Goal: Information Seeking & Learning: Understand process/instructions

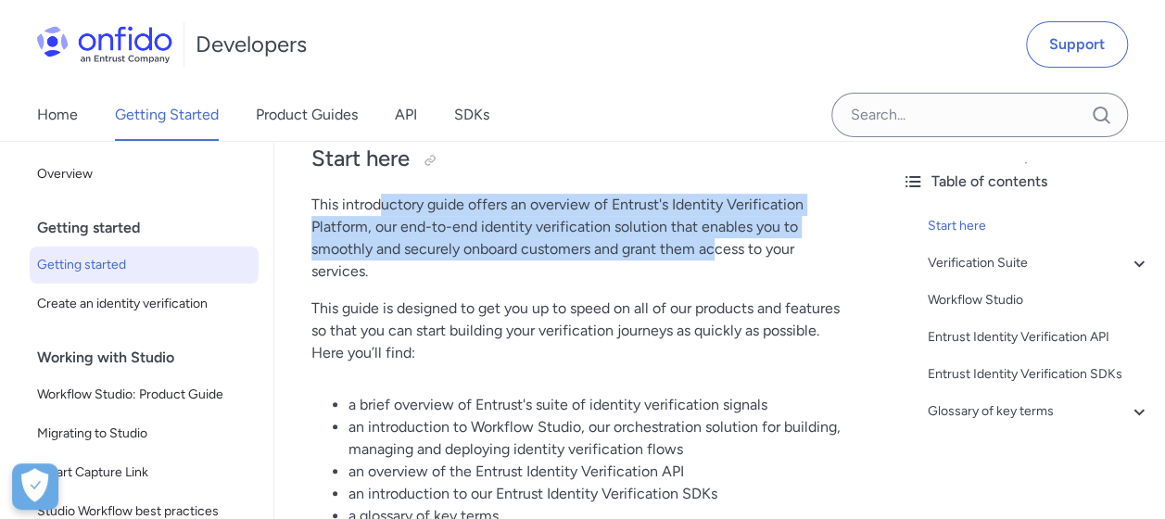
click at [717, 247] on p "This introductory guide offers an overview of Entrust's Identity Verification P…" at bounding box center [580, 238] width 538 height 89
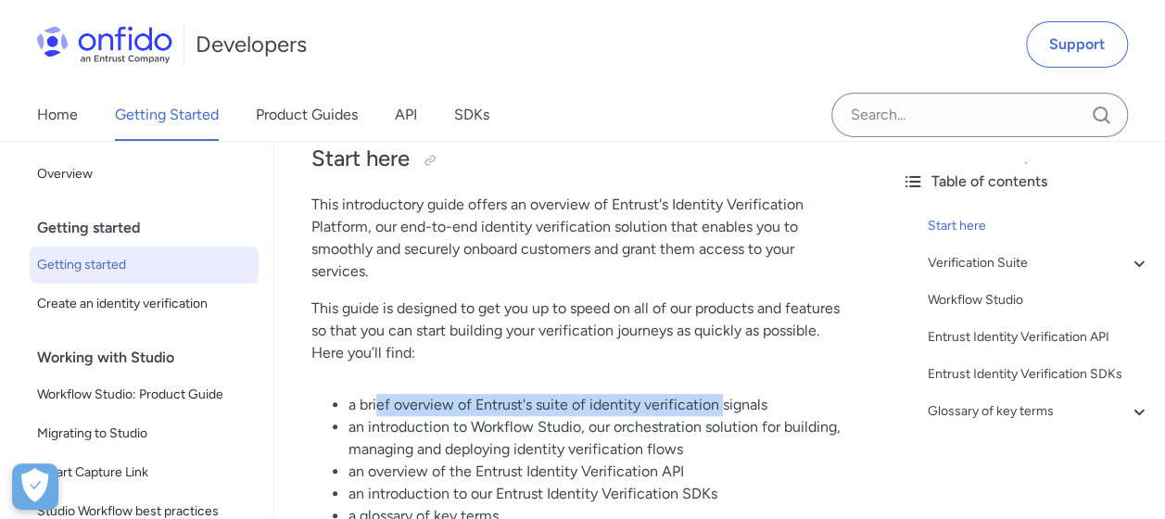
drag, startPoint x: 380, startPoint y: 391, endPoint x: 726, endPoint y: 413, distance: 346.4
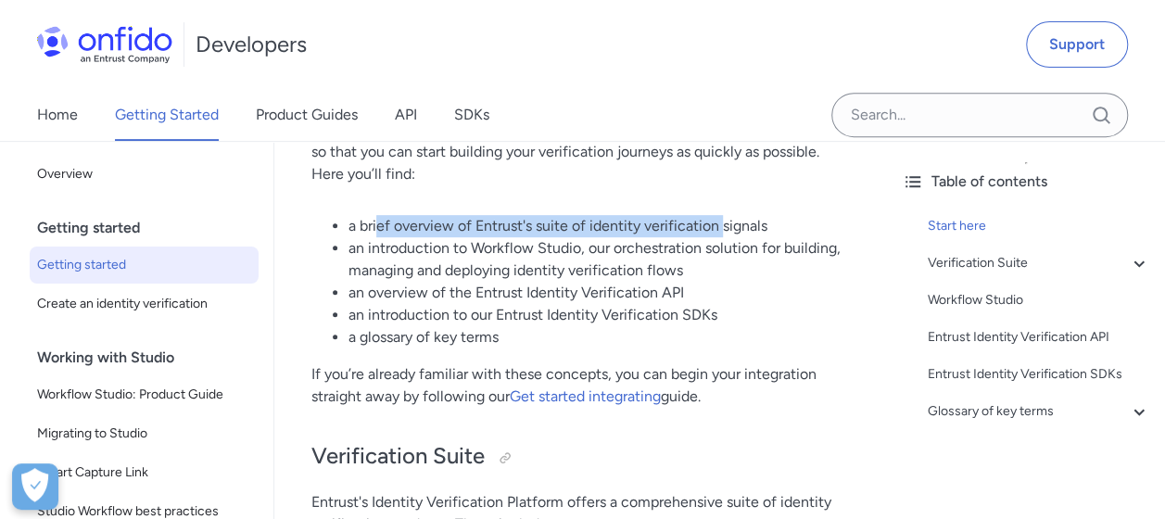
scroll to position [371, 0]
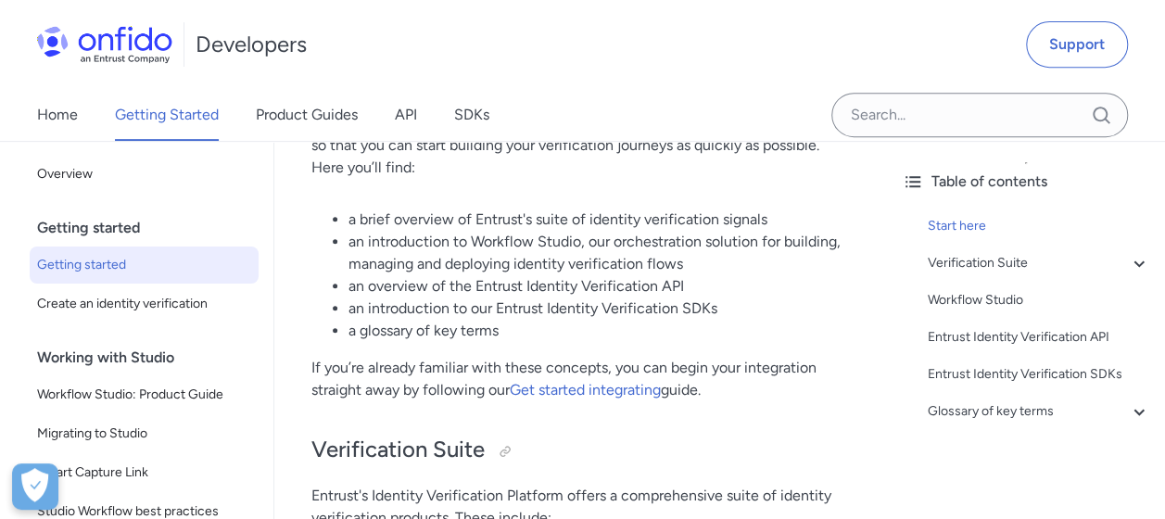
click at [796, 263] on li "an introduction to Workflow Studio, our orchestration solution for building, ma…" at bounding box center [598, 253] width 501 height 44
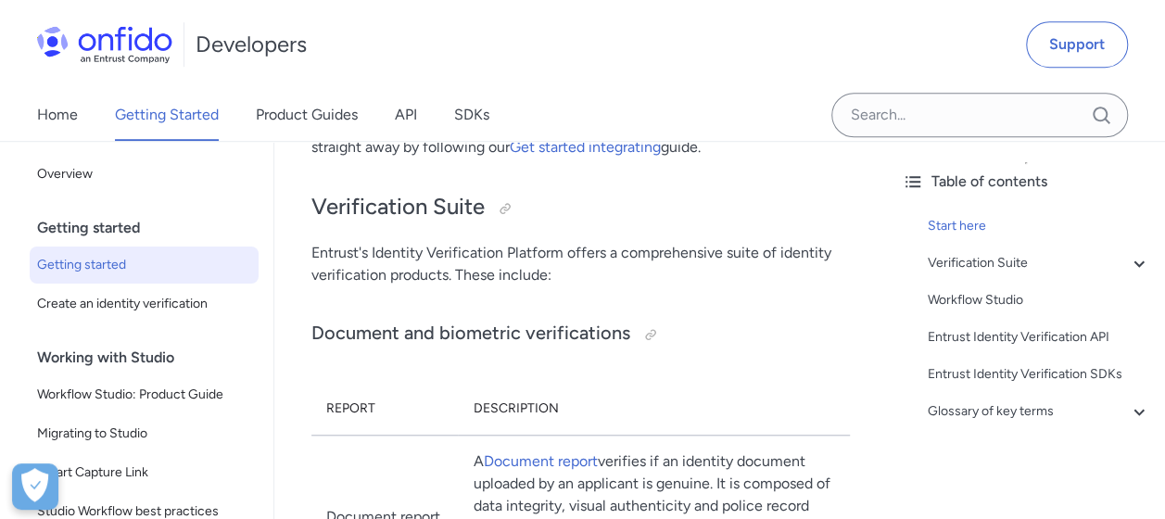
scroll to position [649, 0]
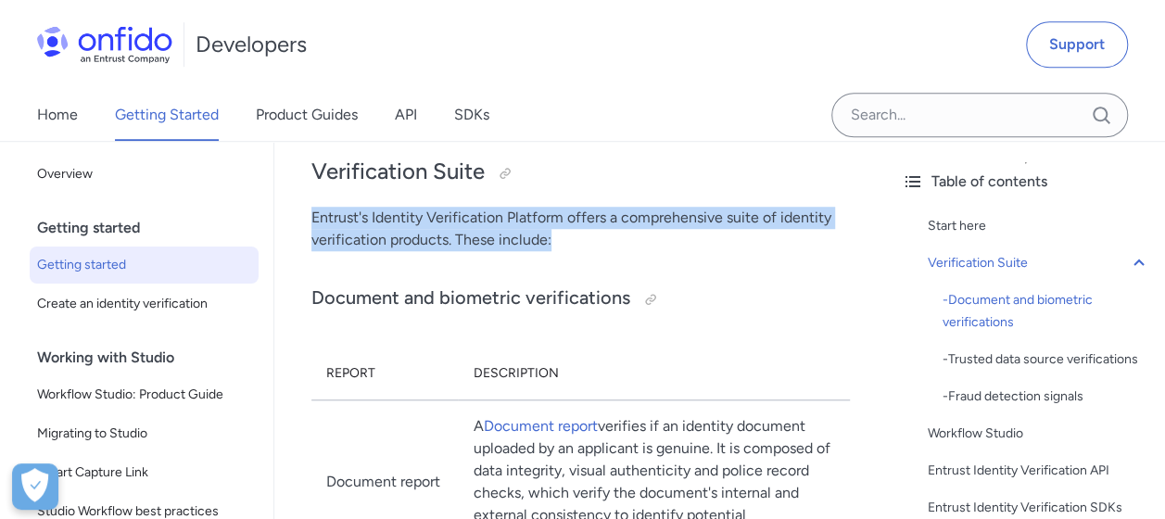
drag, startPoint x: 313, startPoint y: 220, endPoint x: 652, endPoint y: 248, distance: 340.4
click at [652, 248] on p "Entrust's Identity Verification Platform offers a comprehensive suite of identi…" at bounding box center [580, 229] width 538 height 44
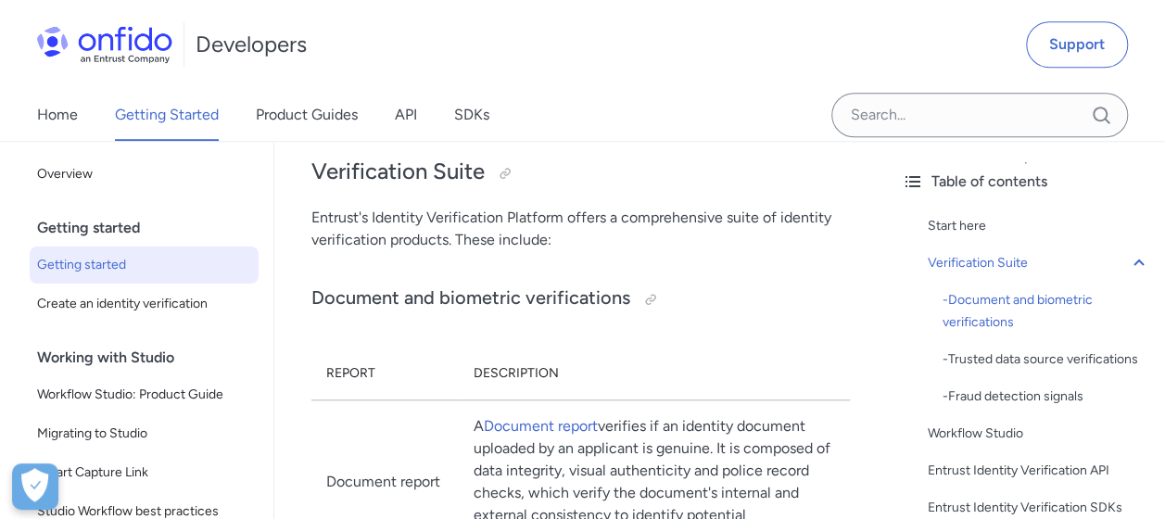
drag, startPoint x: 652, startPoint y: 248, endPoint x: 731, endPoint y: 321, distance: 106.9
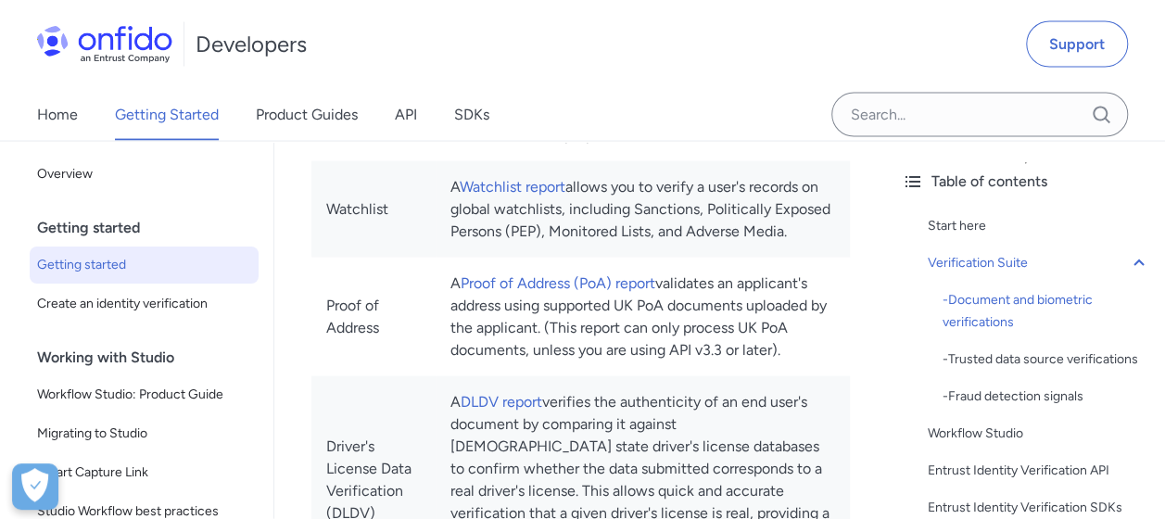
scroll to position [1853, 0]
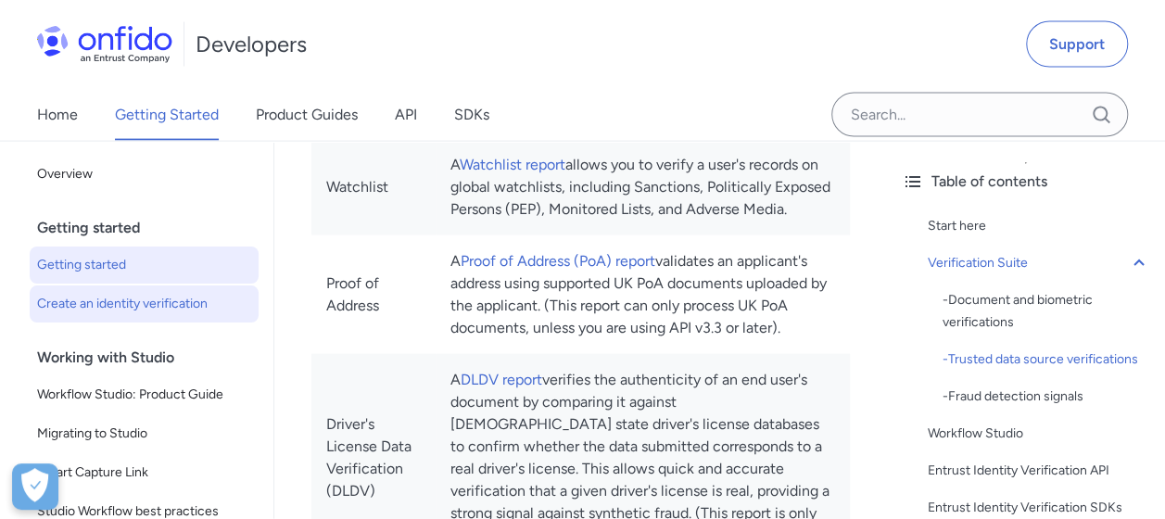
click at [120, 312] on span "Create an identity verification" at bounding box center [144, 304] width 214 height 22
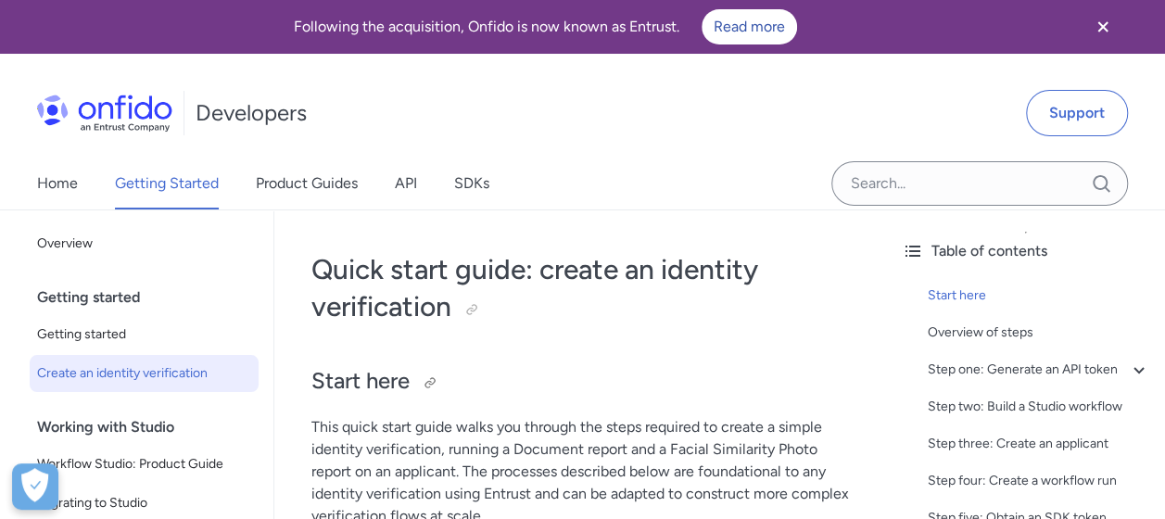
scroll to position [185, 0]
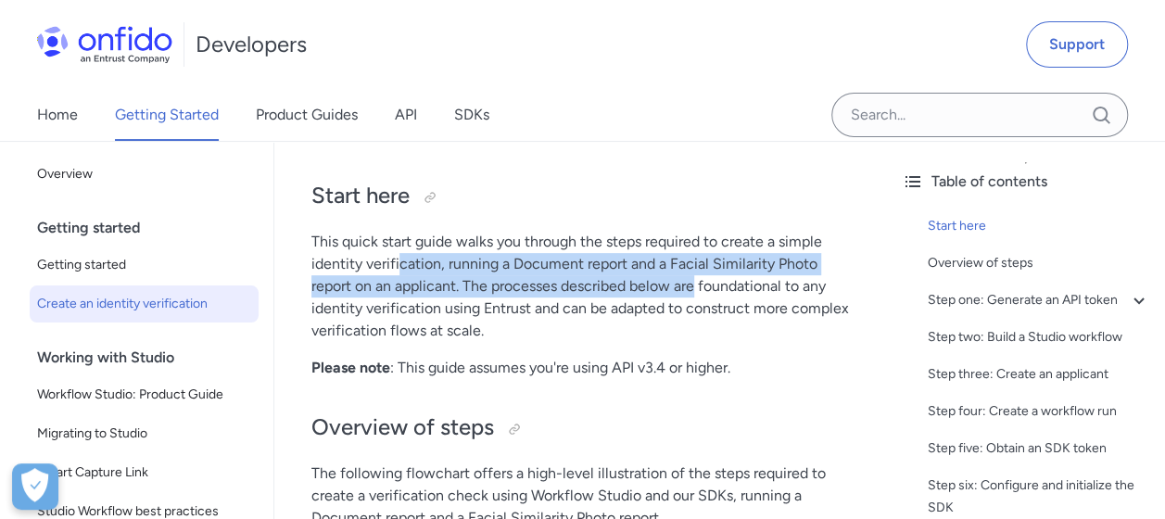
drag, startPoint x: 399, startPoint y: 254, endPoint x: 695, endPoint y: 296, distance: 298.6
click at [695, 296] on p "This quick start guide walks you through the steps required to create a simple …" at bounding box center [580, 286] width 538 height 111
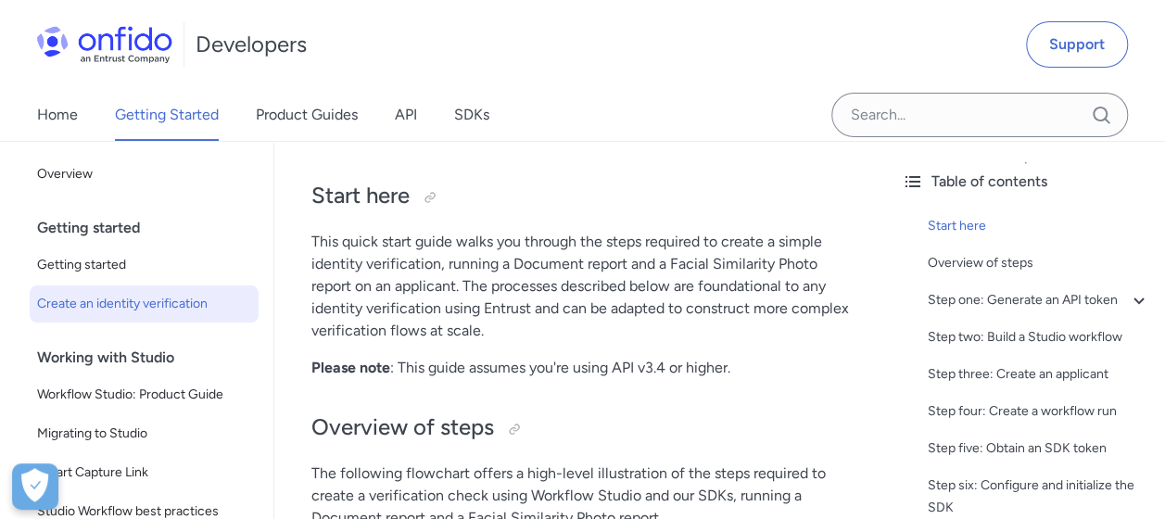
drag, startPoint x: 695, startPoint y: 296, endPoint x: 691, endPoint y: 384, distance: 88.1
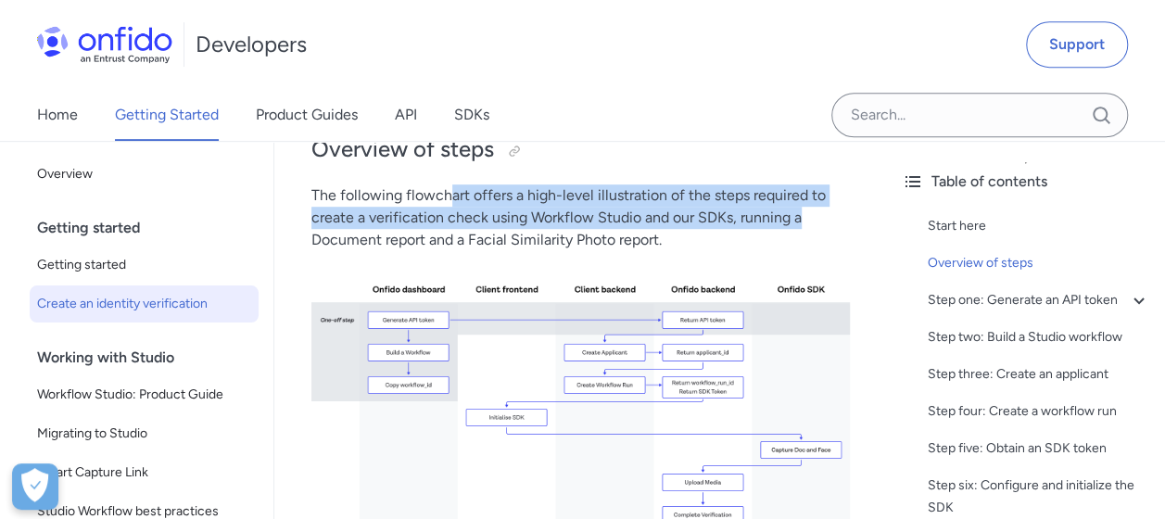
drag, startPoint x: 450, startPoint y: 200, endPoint x: 828, endPoint y: 221, distance: 377.7
click at [828, 221] on p "The following flowchart offers a high-level illustration of the steps required …" at bounding box center [580, 217] width 538 height 67
click at [441, 222] on p "The following flowchart offers a high-level illustration of the steps required …" at bounding box center [580, 217] width 538 height 67
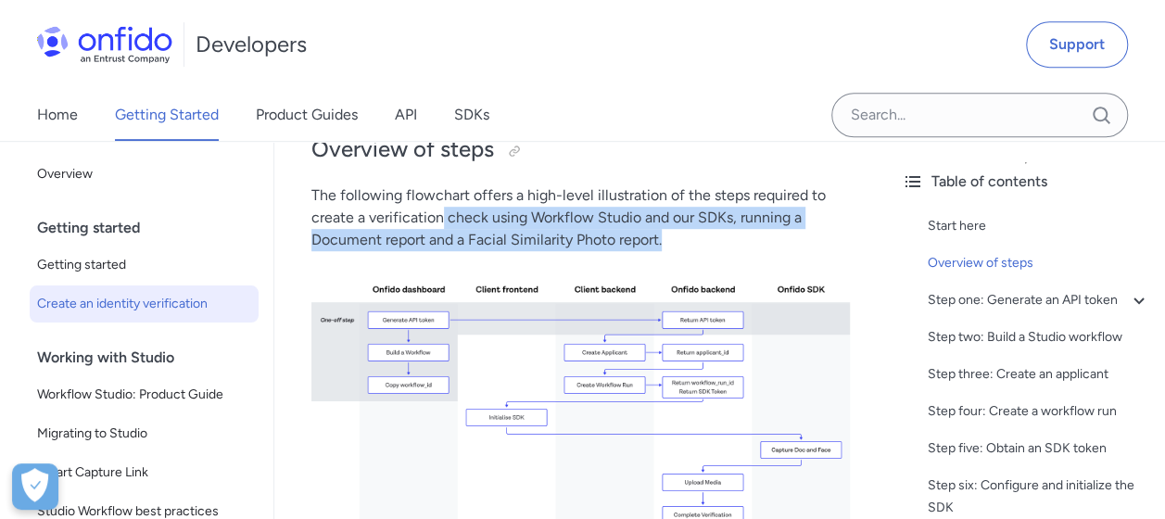
drag, startPoint x: 440, startPoint y: 214, endPoint x: 804, endPoint y: 239, distance: 365.1
click at [804, 239] on p "The following flowchart offers a high-level illustration of the steps required …" at bounding box center [580, 217] width 538 height 67
drag, startPoint x: 804, startPoint y: 239, endPoint x: 727, endPoint y: 278, distance: 87.0
click at [727, 278] on img at bounding box center [580, 436] width 538 height 340
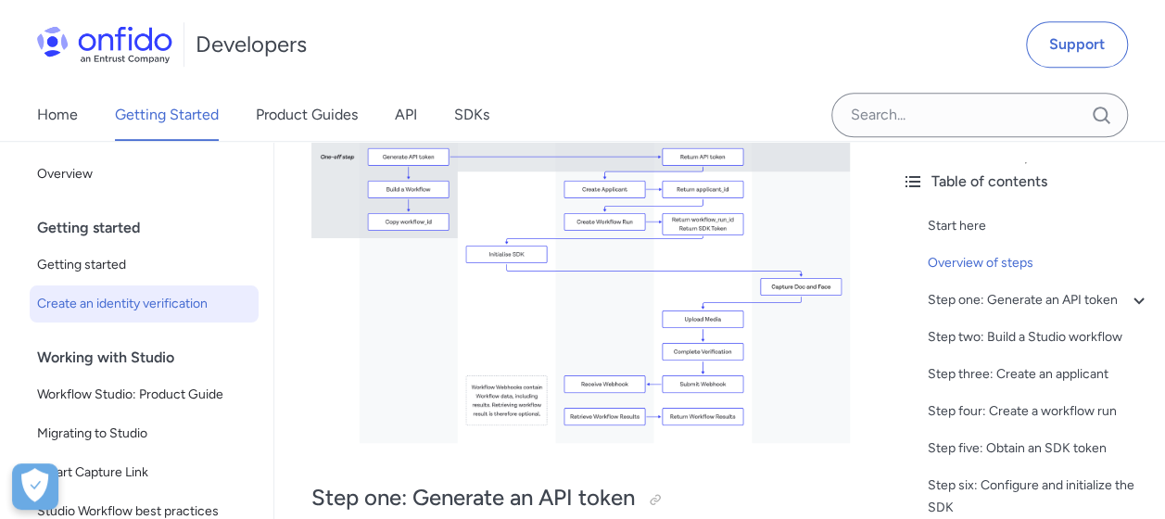
scroll to position [834, 0]
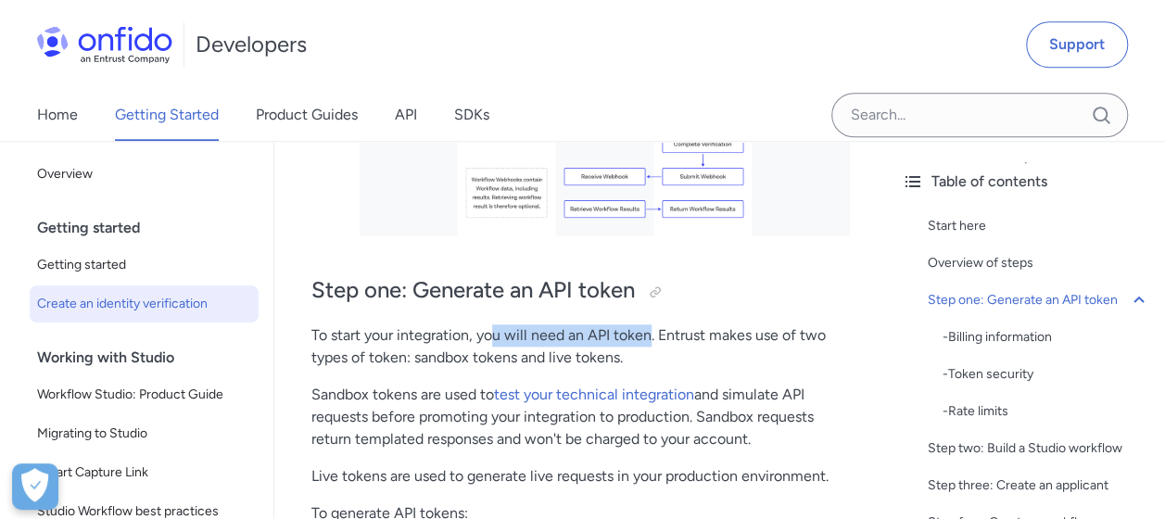
drag, startPoint x: 491, startPoint y: 335, endPoint x: 651, endPoint y: 335, distance: 159.4
click at [651, 335] on p "To start your integration, you will need an API token. Entrust makes use of two…" at bounding box center [580, 346] width 538 height 44
drag, startPoint x: 651, startPoint y: 335, endPoint x: 663, endPoint y: 373, distance: 40.7
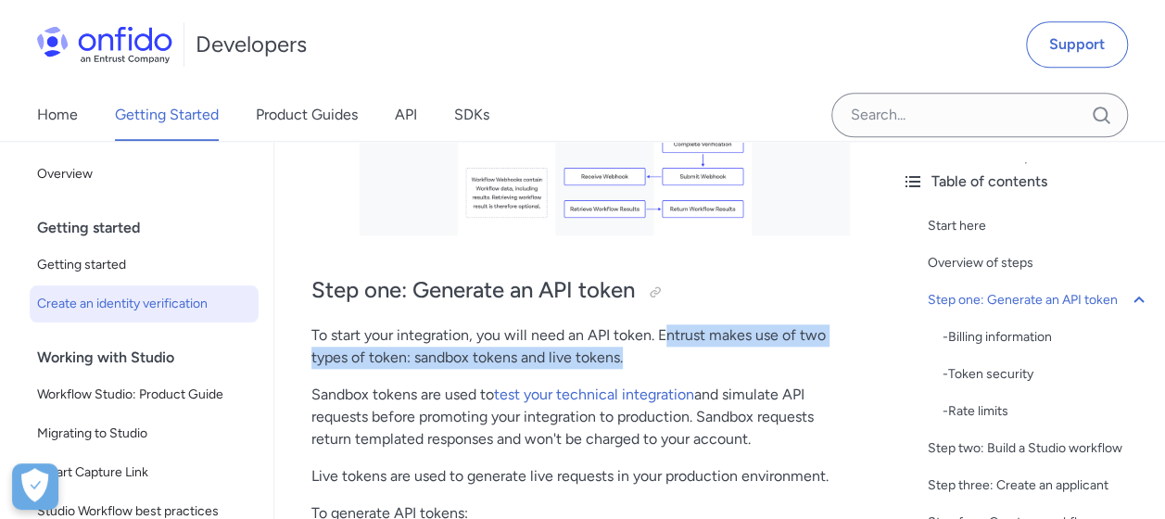
drag, startPoint x: 665, startPoint y: 339, endPoint x: 826, endPoint y: 348, distance: 160.6
click at [826, 348] on p "To start your integration, you will need an API token. Entrust makes use of two…" at bounding box center [580, 346] width 538 height 44
click at [454, 349] on p "To start your integration, you will need an API token. Entrust makes use of two…" at bounding box center [580, 346] width 538 height 44
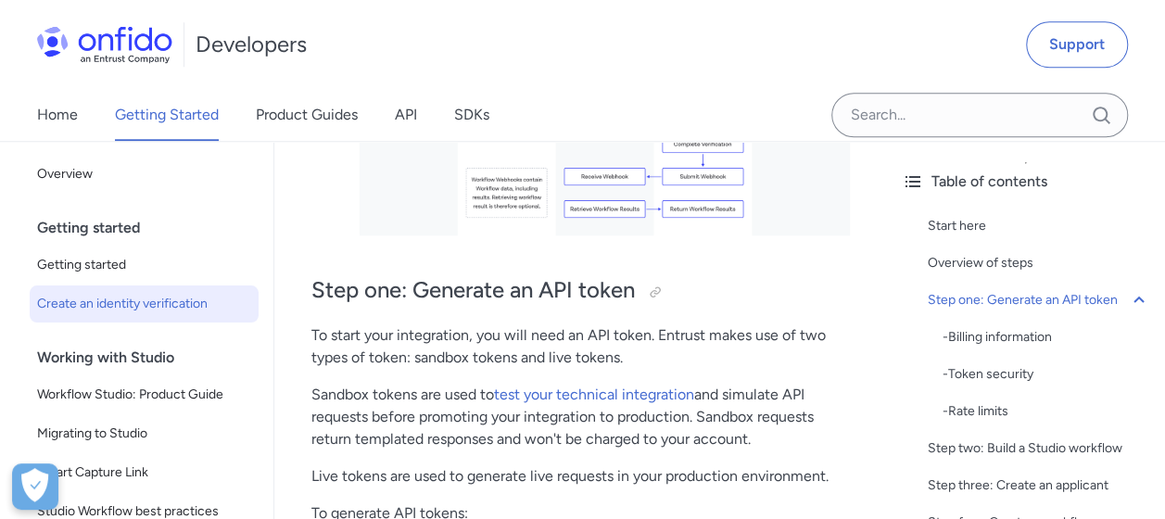
click at [574, 361] on p "To start your integration, you will need an API token. Entrust makes use of two…" at bounding box center [580, 346] width 538 height 44
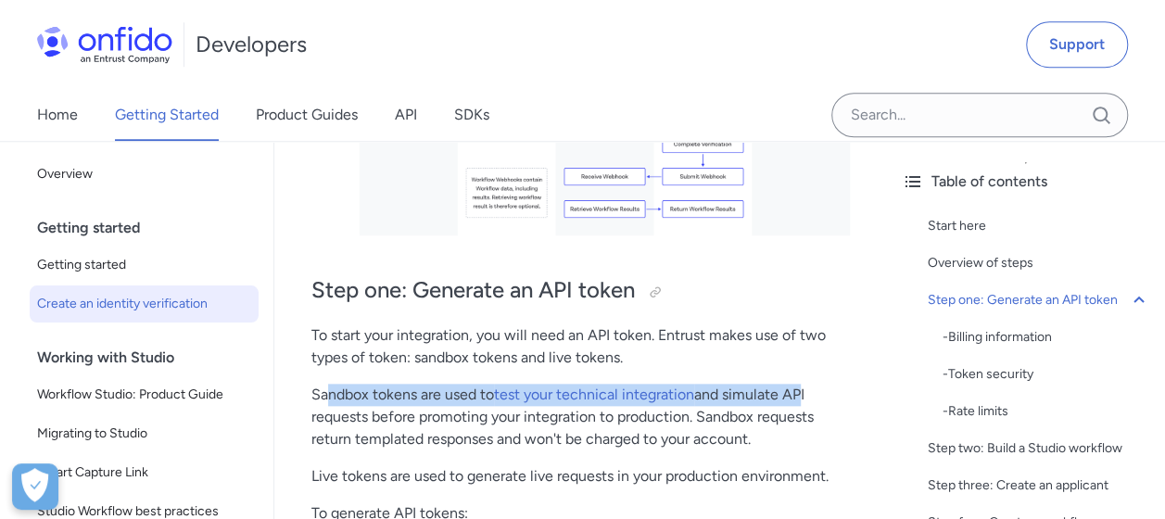
drag, startPoint x: 325, startPoint y: 385, endPoint x: 801, endPoint y: 384, distance: 475.4
click at [801, 384] on p "Sandbox tokens are used to test your technical integration and simulate API req…" at bounding box center [580, 417] width 538 height 67
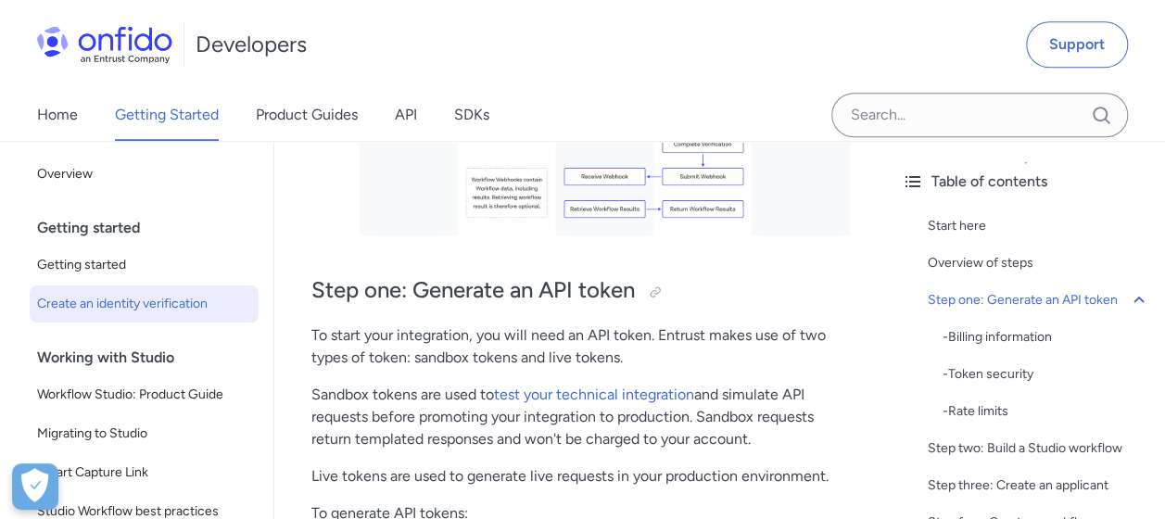
drag, startPoint x: 801, startPoint y: 384, endPoint x: 817, endPoint y: 421, distance: 40.7
click at [817, 421] on p "Sandbox tokens are used to test your technical integration and simulate API req…" at bounding box center [580, 417] width 538 height 67
drag, startPoint x: 705, startPoint y: 417, endPoint x: 787, endPoint y: 437, distance: 84.1
click at [787, 437] on p "Sandbox tokens are used to test your technical integration and simulate API req…" at bounding box center [580, 417] width 538 height 67
click at [530, 446] on p "Sandbox tokens are used to test your technical integration and simulate API req…" at bounding box center [580, 417] width 538 height 67
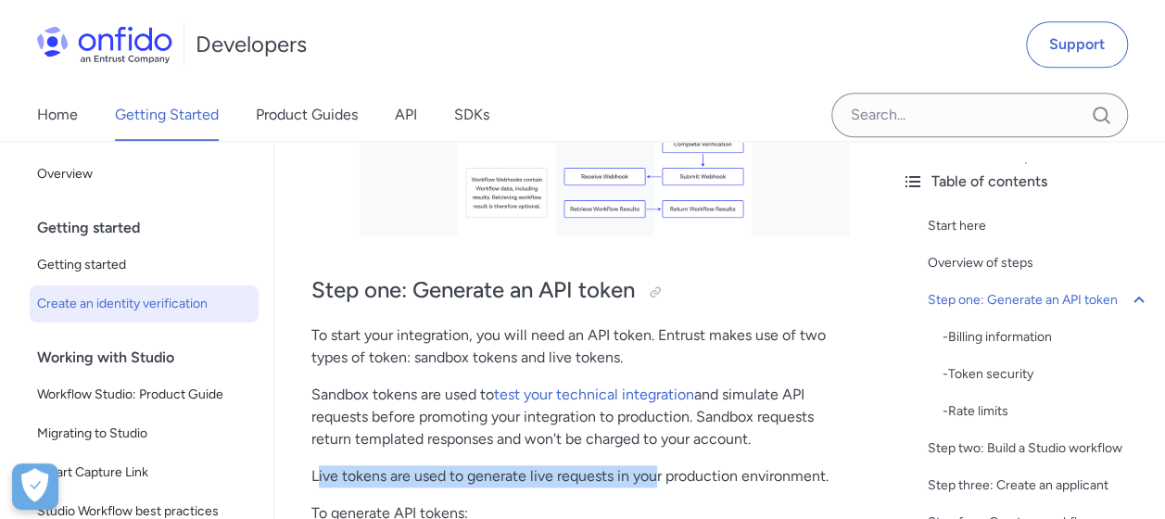
drag, startPoint x: 565, startPoint y: 470, endPoint x: 654, endPoint y: 469, distance: 89.0
click at [654, 469] on p "Live tokens are used to generate live requests in your production environment." at bounding box center [580, 476] width 538 height 22
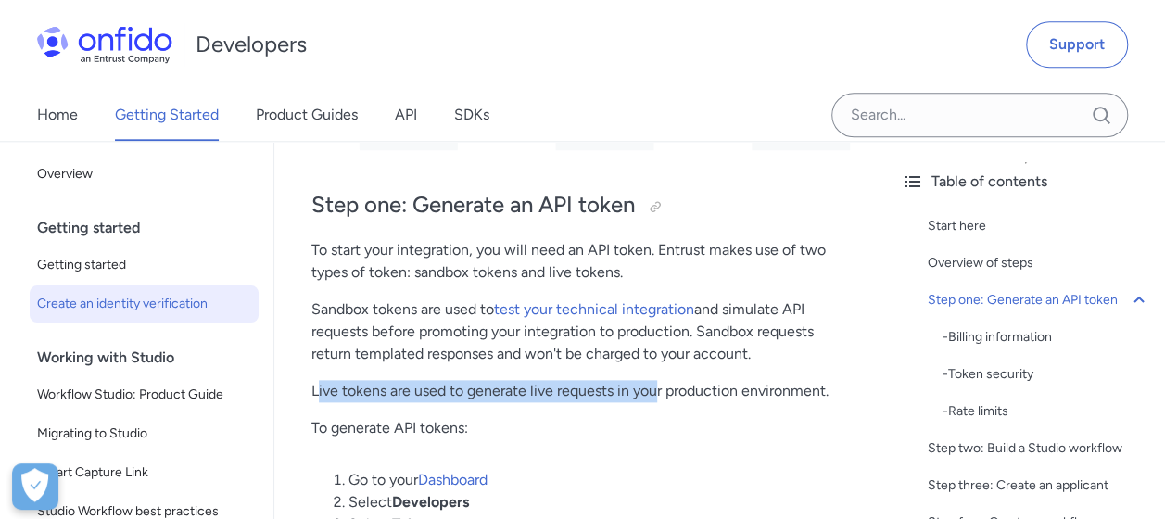
scroll to position [1019, 0]
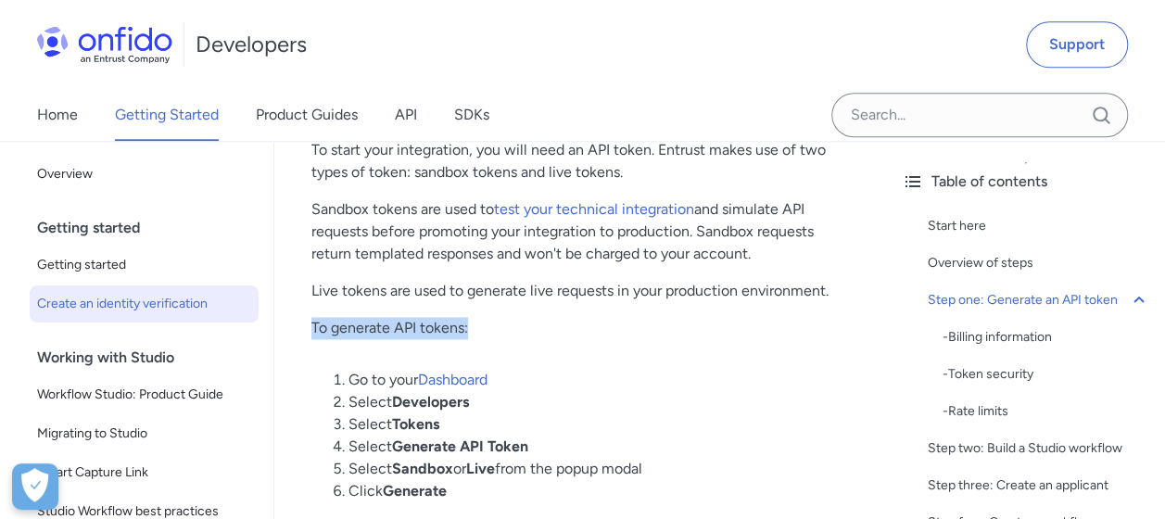
drag, startPoint x: 312, startPoint y: 327, endPoint x: 490, endPoint y: 327, distance: 177.9
click at [490, 327] on p "To generate API tokens:" at bounding box center [580, 328] width 538 height 22
drag, startPoint x: 490, startPoint y: 327, endPoint x: 626, endPoint y: 384, distance: 147.5
click at [626, 384] on li "Go to your Dashboard" at bounding box center [598, 380] width 501 height 22
drag, startPoint x: 400, startPoint y: 330, endPoint x: 487, endPoint y: 328, distance: 86.2
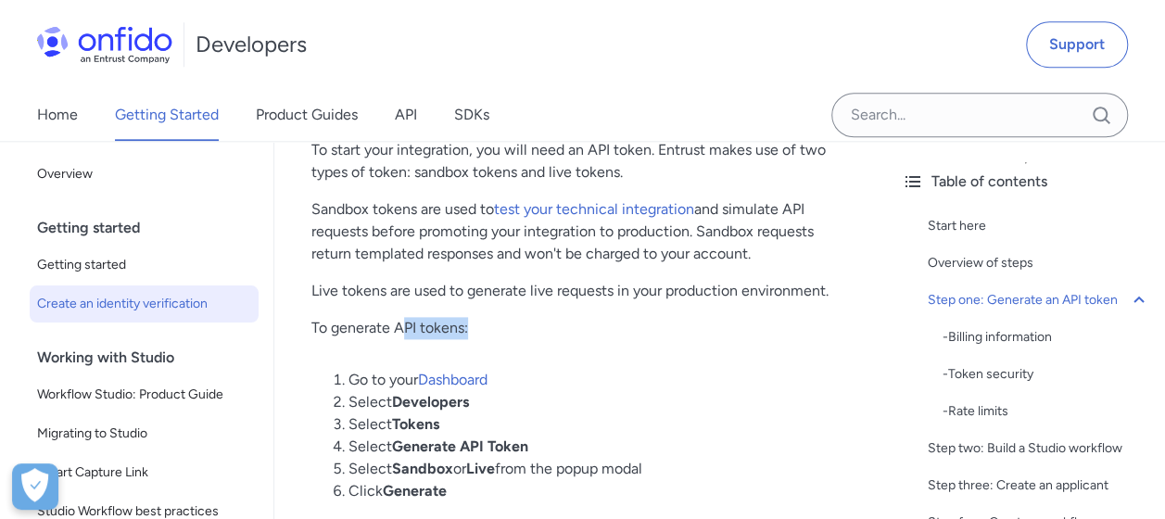
click at [487, 328] on p "To generate API tokens:" at bounding box center [580, 328] width 538 height 22
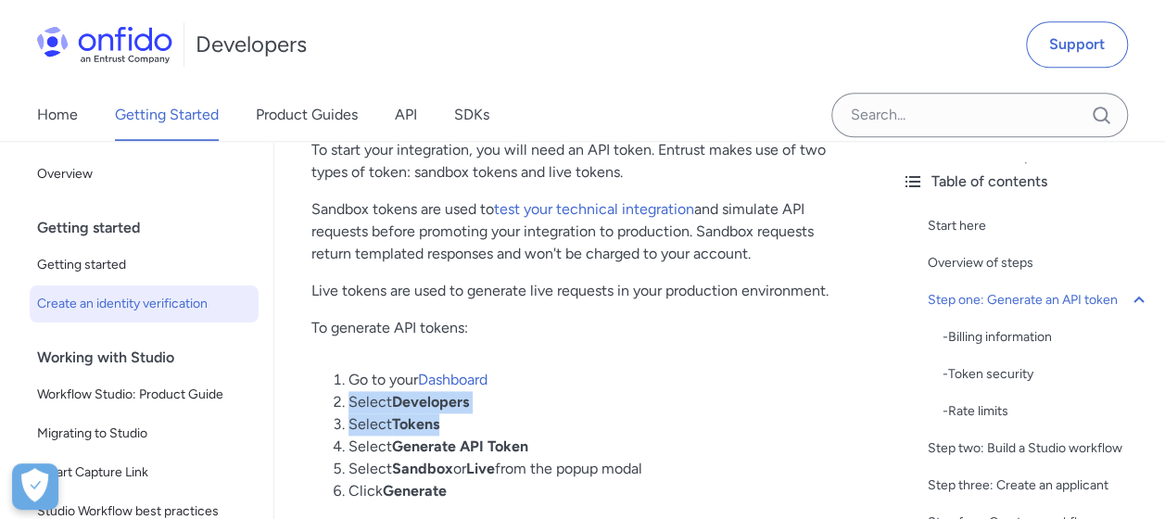
drag, startPoint x: 487, startPoint y: 328, endPoint x: 500, endPoint y: 411, distance: 84.4
click at [500, 411] on ol "Go to your Dashboard Select Developers Select Tokens Select Generate API Token …" at bounding box center [580, 435] width 538 height 133
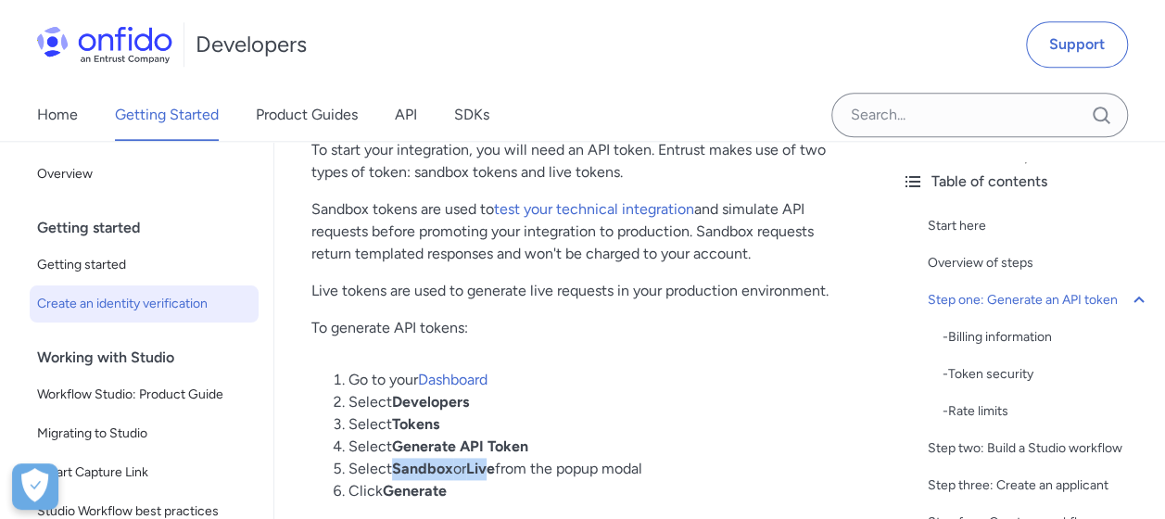
drag, startPoint x: 391, startPoint y: 460, endPoint x: 516, endPoint y: 459, distance: 125.1
click at [516, 459] on li "Select Sandbox or Live from the popup modal" at bounding box center [598, 469] width 501 height 22
drag, startPoint x: 516, startPoint y: 459, endPoint x: 530, endPoint y: 471, distance: 18.4
click at [530, 471] on li "Select Sandbox or Live from the popup modal" at bounding box center [598, 469] width 501 height 22
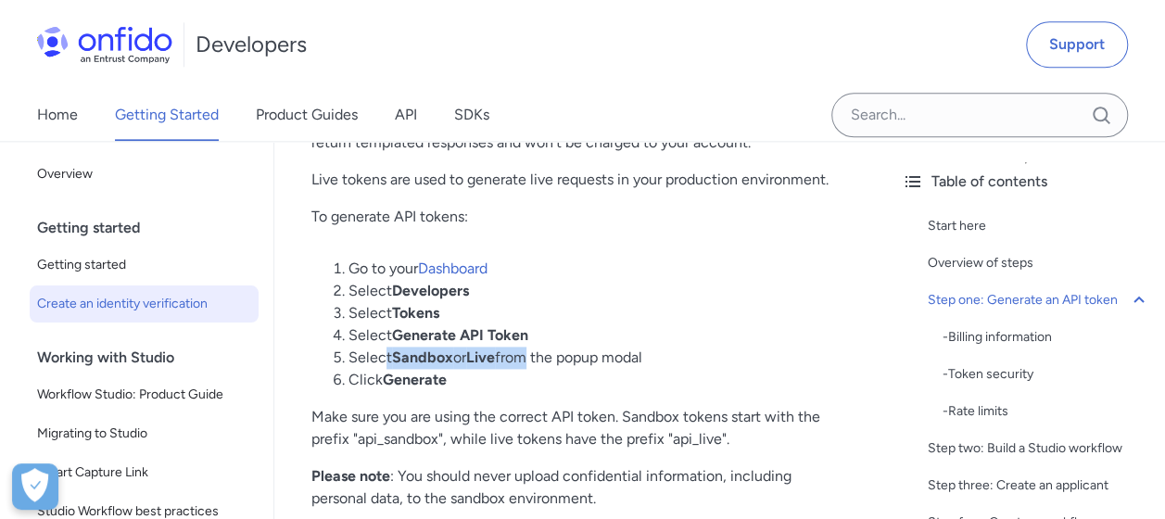
scroll to position [1297, 0]
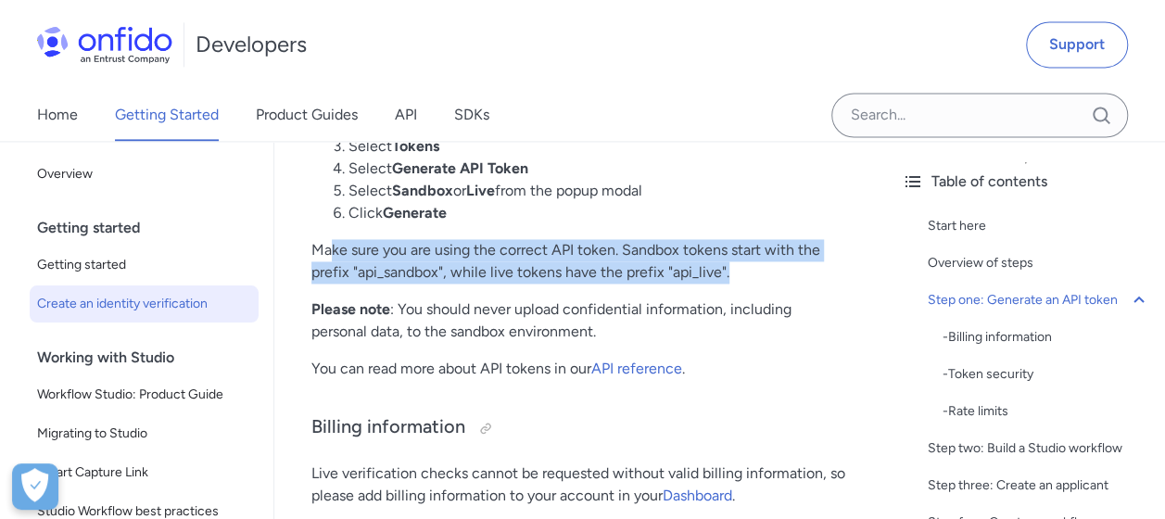
drag, startPoint x: 331, startPoint y: 253, endPoint x: 819, endPoint y: 265, distance: 488.5
click at [819, 265] on p "Make sure you are using the correct API token. Sandbox tokens start with the pr…" at bounding box center [580, 261] width 538 height 44
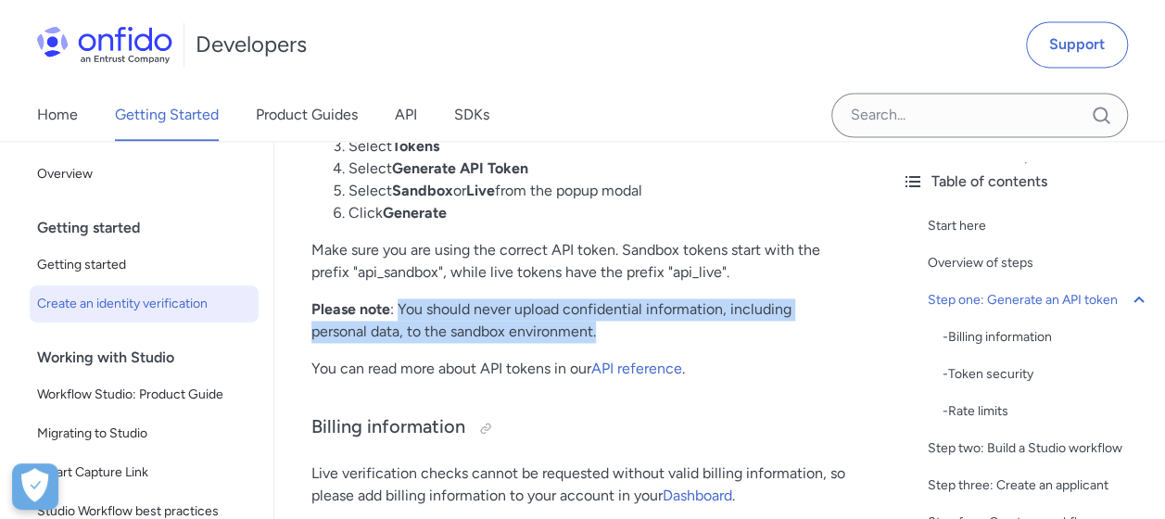
drag, startPoint x: 398, startPoint y: 304, endPoint x: 801, endPoint y: 323, distance: 403.6
click at [801, 323] on p "Please note : You should never upload confidential information, including perso…" at bounding box center [580, 320] width 538 height 44
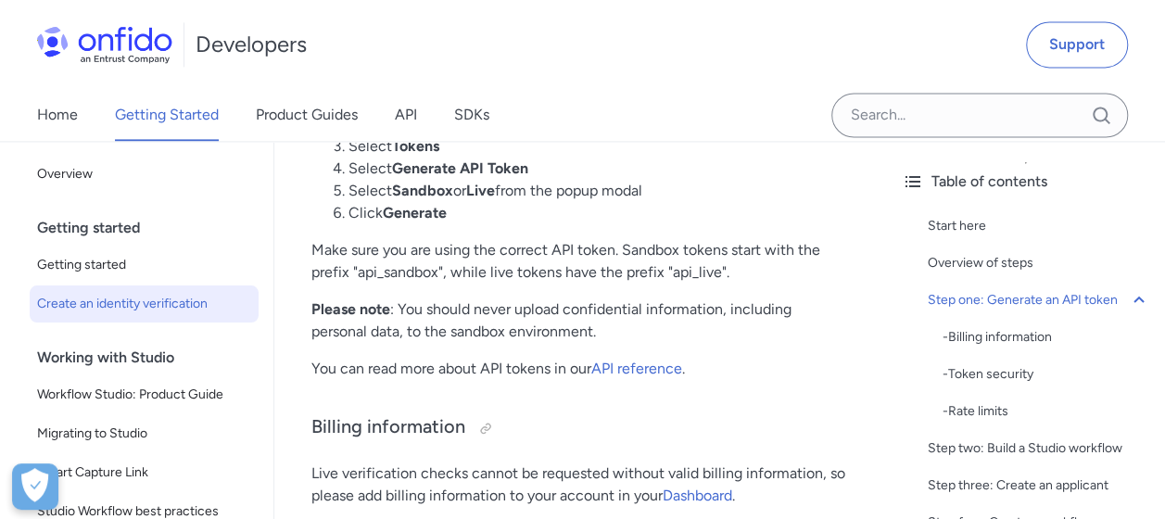
drag, startPoint x: 801, startPoint y: 323, endPoint x: 788, endPoint y: 354, distance: 34.1
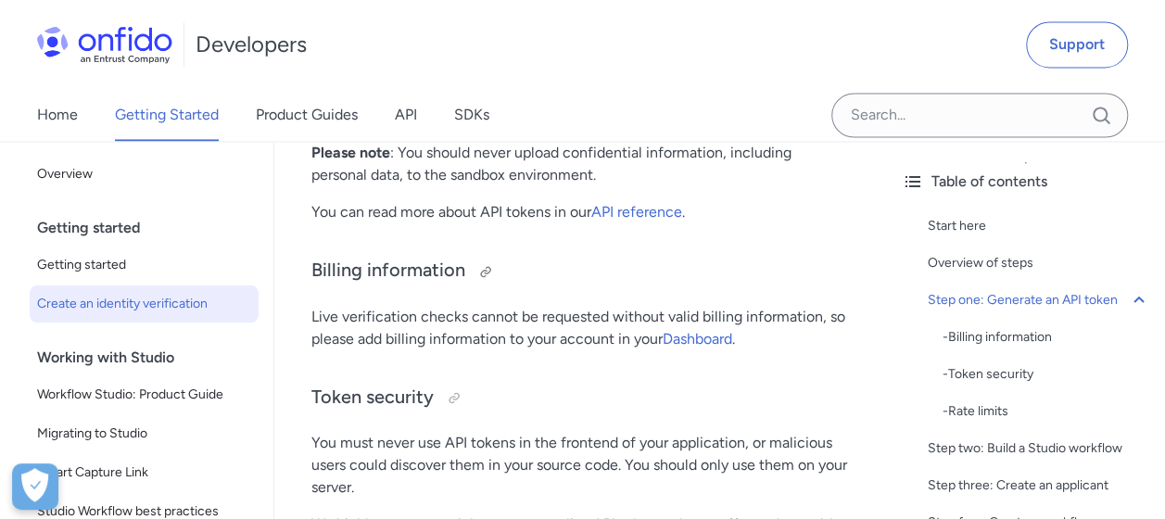
scroll to position [1483, 0]
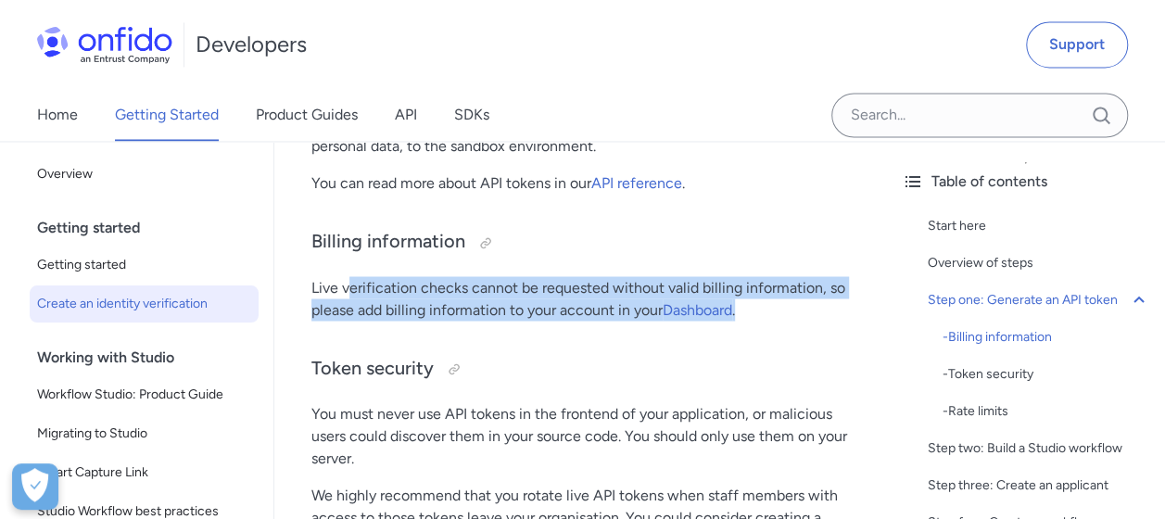
drag, startPoint x: 352, startPoint y: 285, endPoint x: 842, endPoint y: 325, distance: 491.9
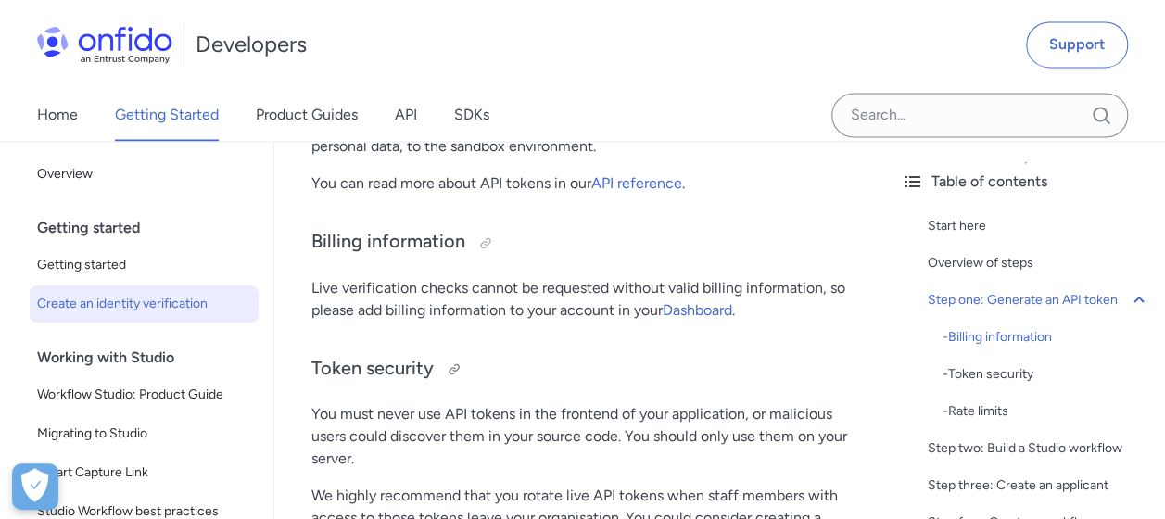
drag, startPoint x: 842, startPoint y: 325, endPoint x: 792, endPoint y: 365, distance: 64.0
click at [792, 365] on h3 "Token security" at bounding box center [580, 369] width 538 height 30
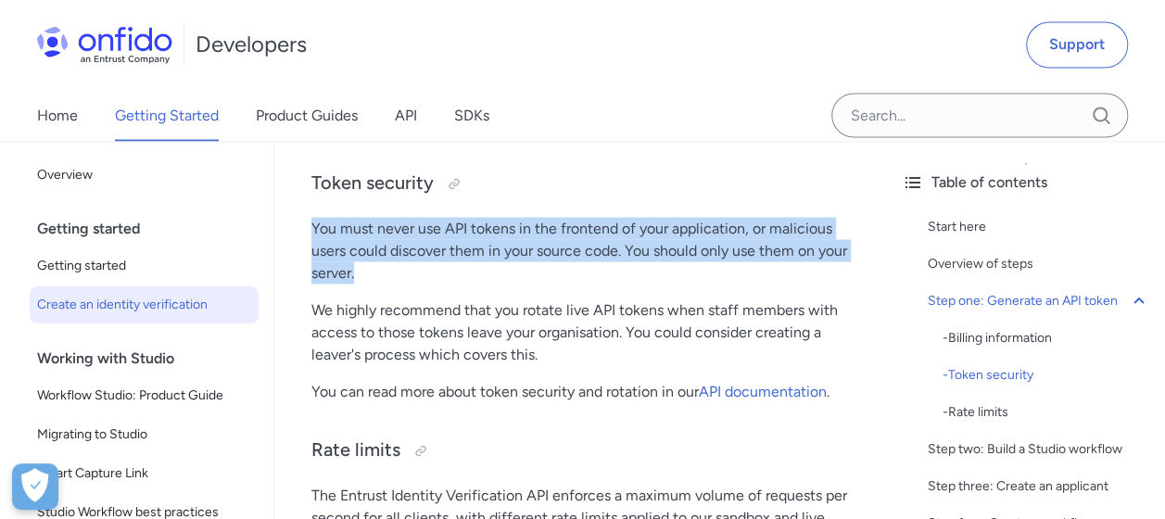
drag, startPoint x: 310, startPoint y: 221, endPoint x: 576, endPoint y: 277, distance: 272.8
drag, startPoint x: 576, startPoint y: 277, endPoint x: 521, endPoint y: 267, distance: 56.5
click at [523, 267] on p "You must never use API tokens in the frontend of your application, or malicious…" at bounding box center [580, 250] width 538 height 67
click at [341, 236] on p "You must never use API tokens in the frontend of your application, or malicious…" at bounding box center [580, 250] width 538 height 67
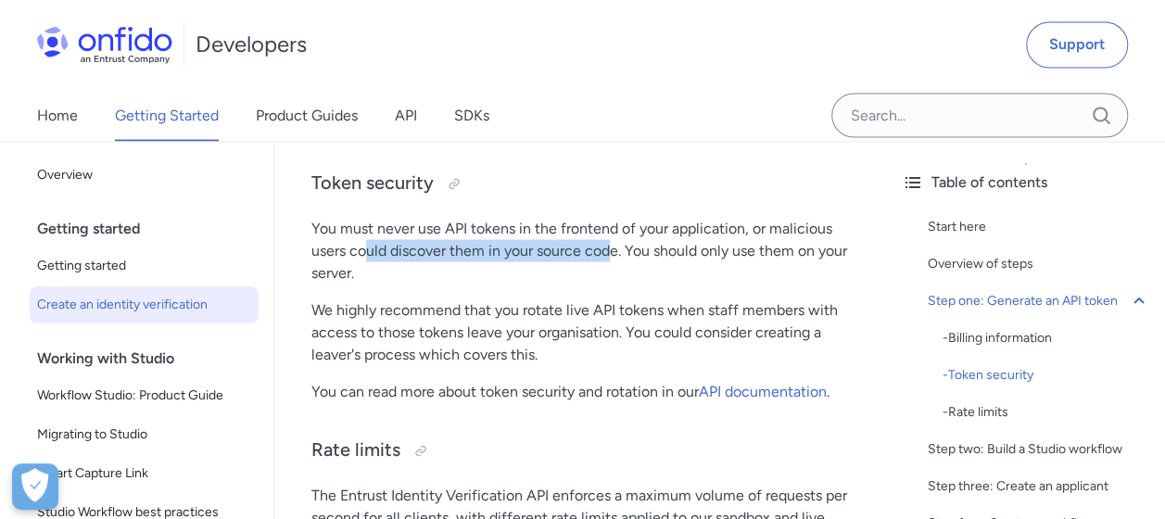
drag, startPoint x: 363, startPoint y: 247, endPoint x: 610, endPoint y: 254, distance: 246.6
click at [610, 254] on p "You must never use API tokens in the frontend of your application, or malicious…" at bounding box center [580, 250] width 538 height 67
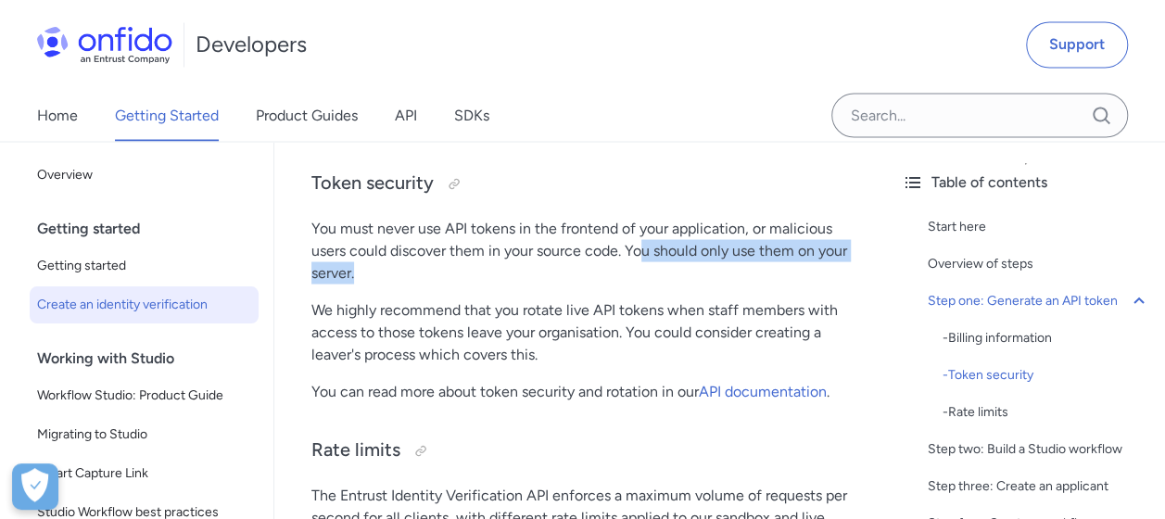
drag, startPoint x: 610, startPoint y: 254, endPoint x: 840, endPoint y: 262, distance: 230.0
click at [840, 262] on p "You must never use API tokens in the frontend of your application, or malicious…" at bounding box center [580, 250] width 538 height 67
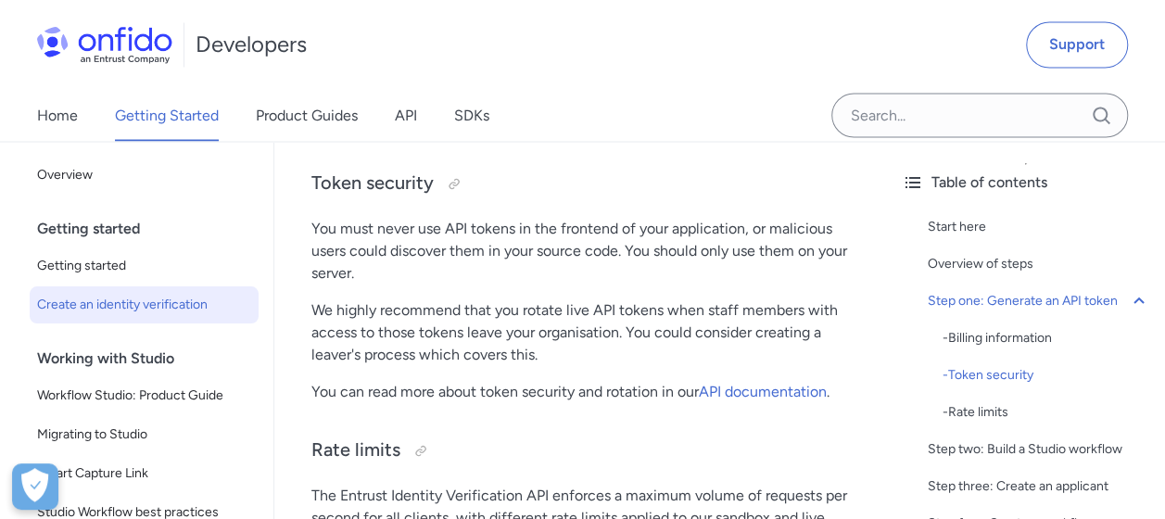
drag, startPoint x: 840, startPoint y: 262, endPoint x: 710, endPoint y: 291, distance: 132.9
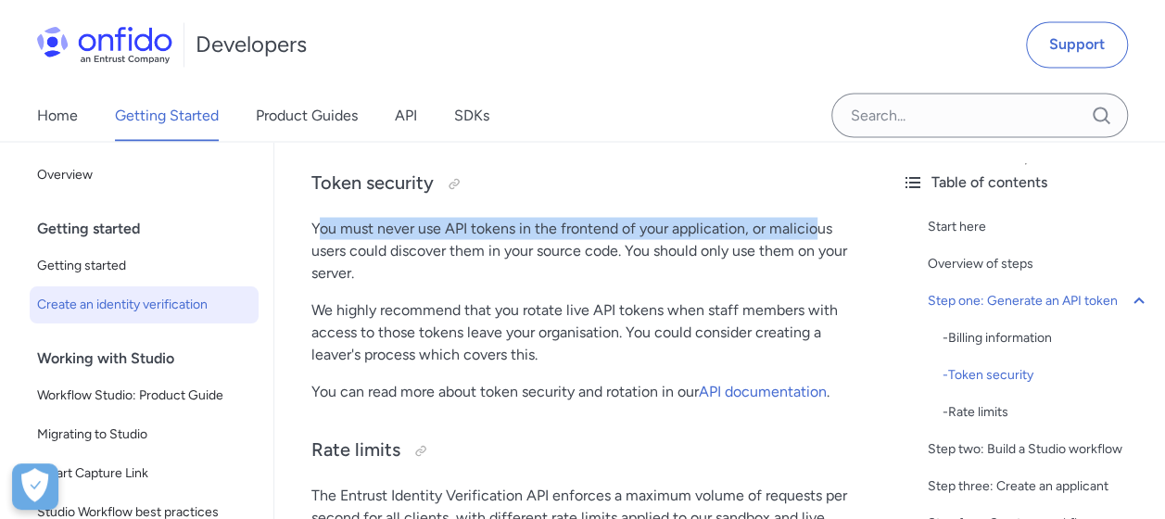
drag, startPoint x: 316, startPoint y: 230, endPoint x: 817, endPoint y: 229, distance: 501.4
click at [817, 229] on p "You must never use API tokens in the frontend of your application, or malicious…" at bounding box center [580, 250] width 538 height 67
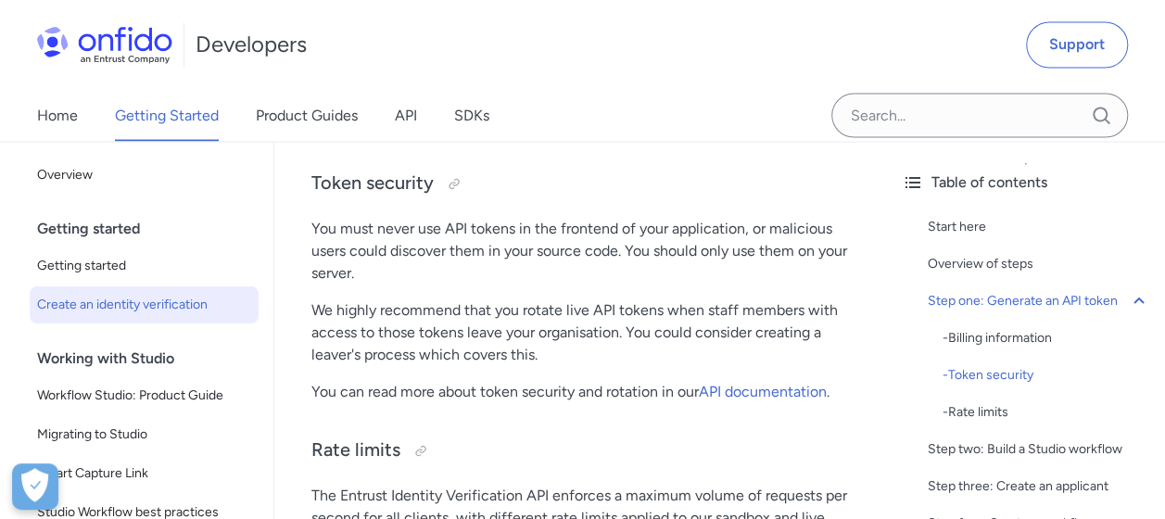
drag, startPoint x: 817, startPoint y: 229, endPoint x: 662, endPoint y: 264, distance: 159.6
click at [662, 264] on p "You must never use API tokens in the frontend of your application, or malicious…" at bounding box center [580, 250] width 538 height 67
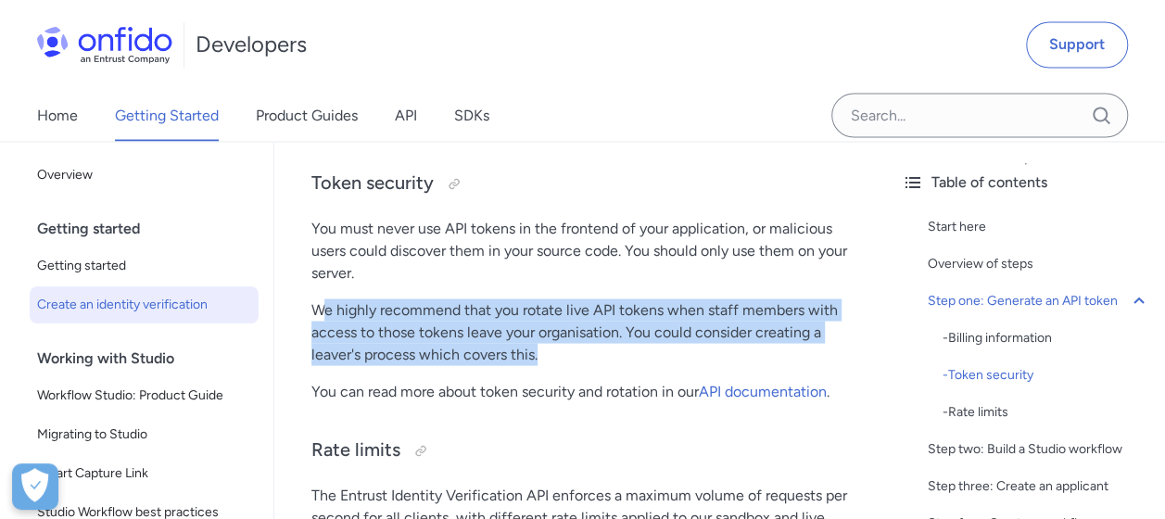
drag, startPoint x: 579, startPoint y: 330, endPoint x: 643, endPoint y: 370, distance: 75.3
drag, startPoint x: 643, startPoint y: 370, endPoint x: 612, endPoint y: 367, distance: 31.6
click at [615, 328] on p "We highly recommend that you rotate live API tokens when staff members with acc…" at bounding box center [580, 331] width 538 height 67
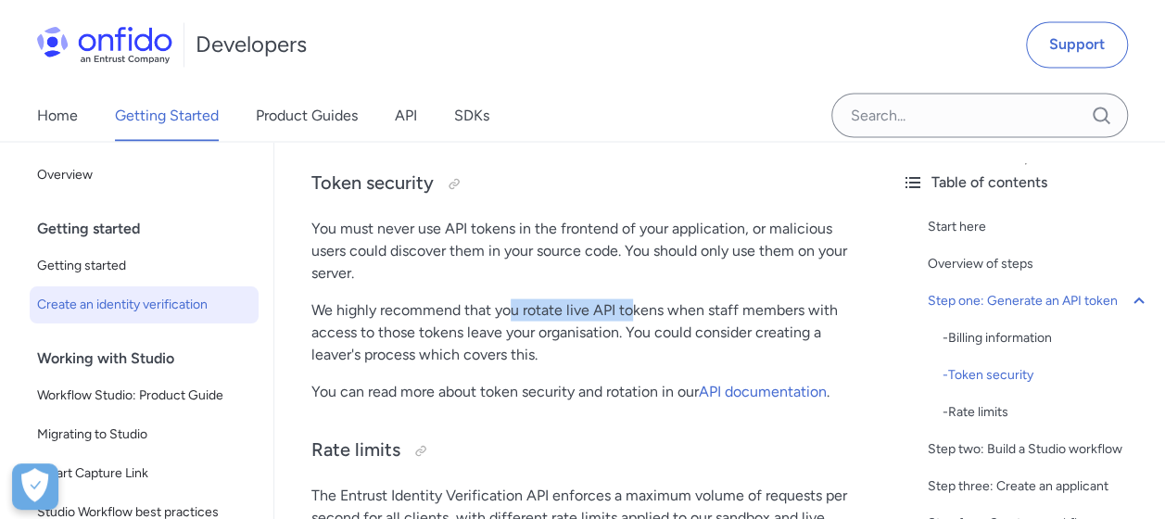
drag
click at [512, 300] on p "We highly recommend that you rotate live API tokens when staff members with acc…" at bounding box center [580, 331] width 538 height 67
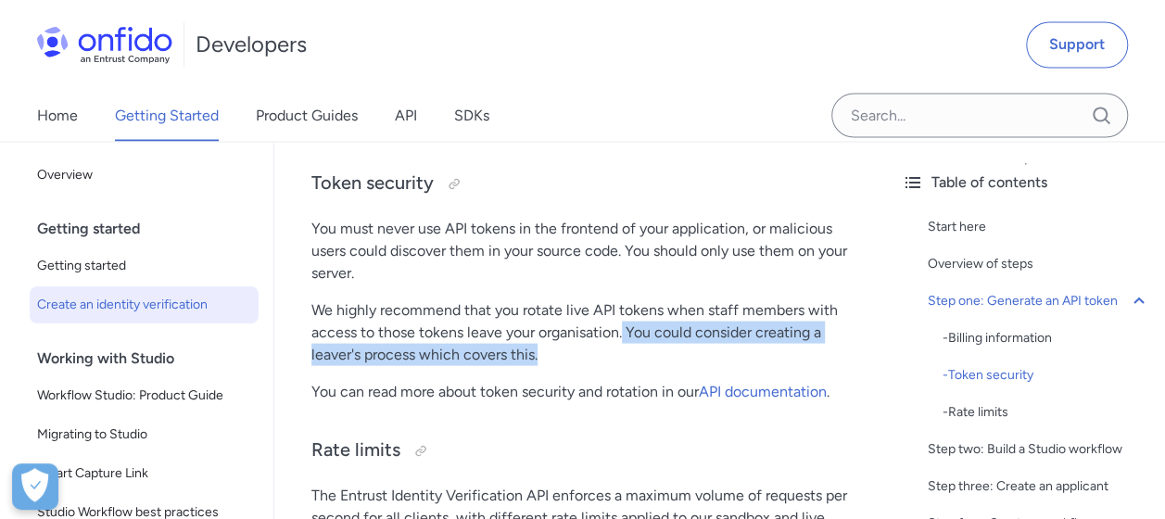
click at [812, 343] on p "We highly recommend that you rotate live API tokens when staff members with acc…" at bounding box center [580, 331] width 538 height 67
click at [344, 351] on p "We highly recommend that you rotate live API tokens when staff members with acc…" at bounding box center [580, 331] width 538 height 67
click at [563, 348] on p "We highly recommend that you rotate live API tokens when staff members with acc…" at bounding box center [580, 331] width 538 height 67
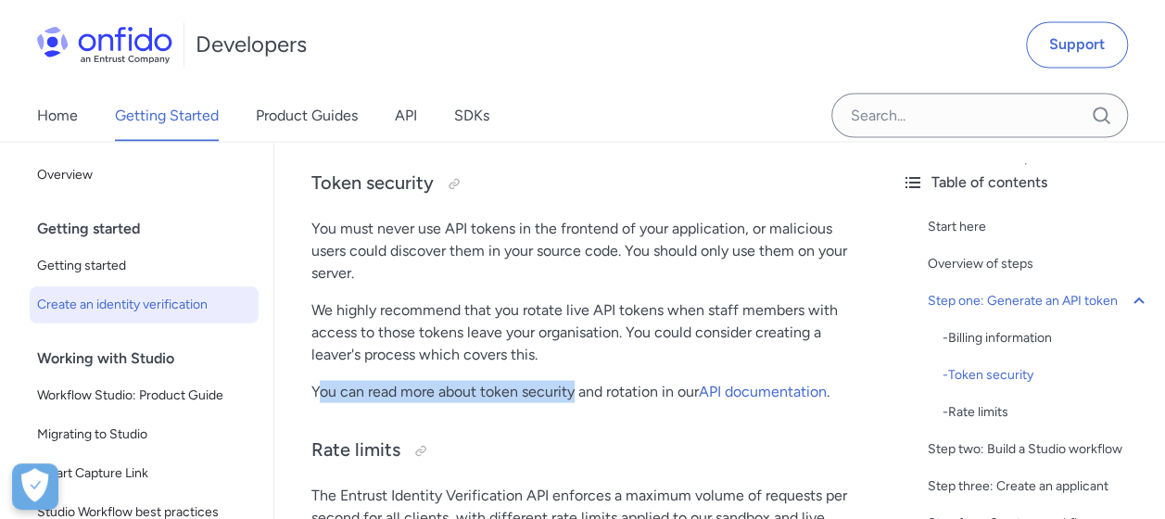
click at [573, 399] on p "You can read more about token security and rotation in our API documentation ." at bounding box center [580, 391] width 538 height 22
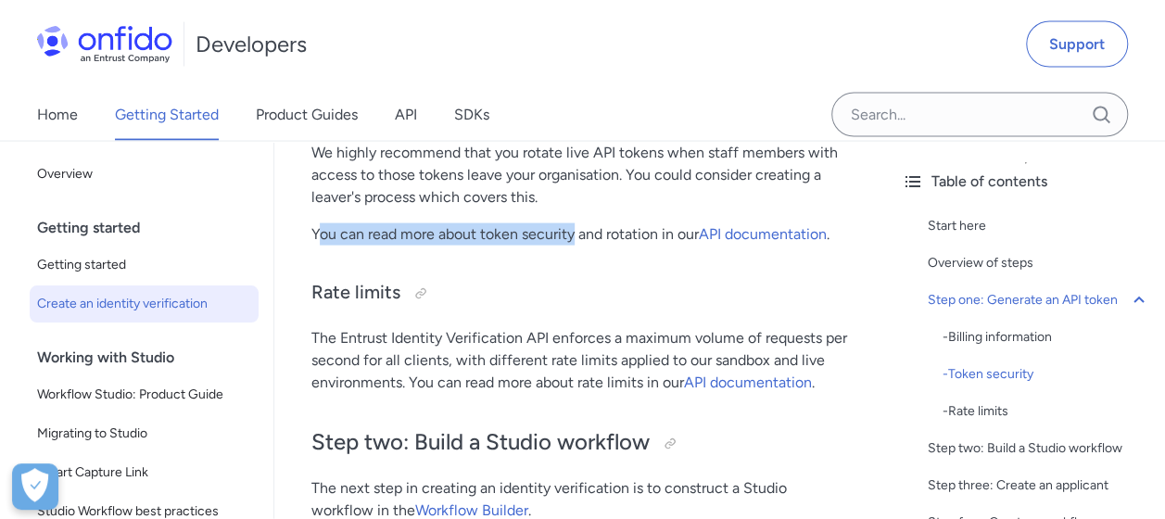
scroll to position [1853, 0]
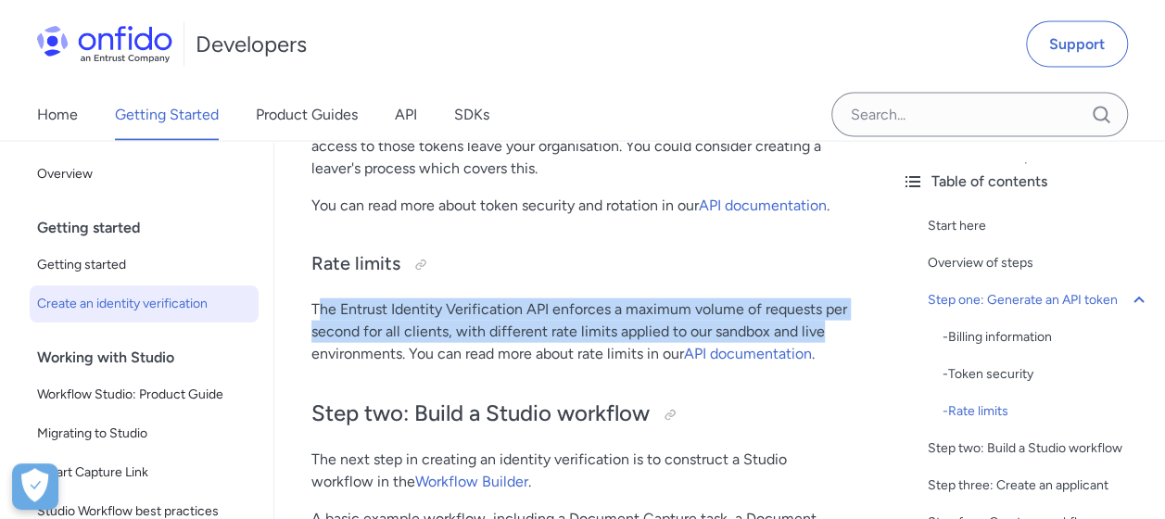
click at [376, 335] on p "The Entrust Identity Verification API enforces a maximum volume of requests per…" at bounding box center [580, 331] width 538 height 67
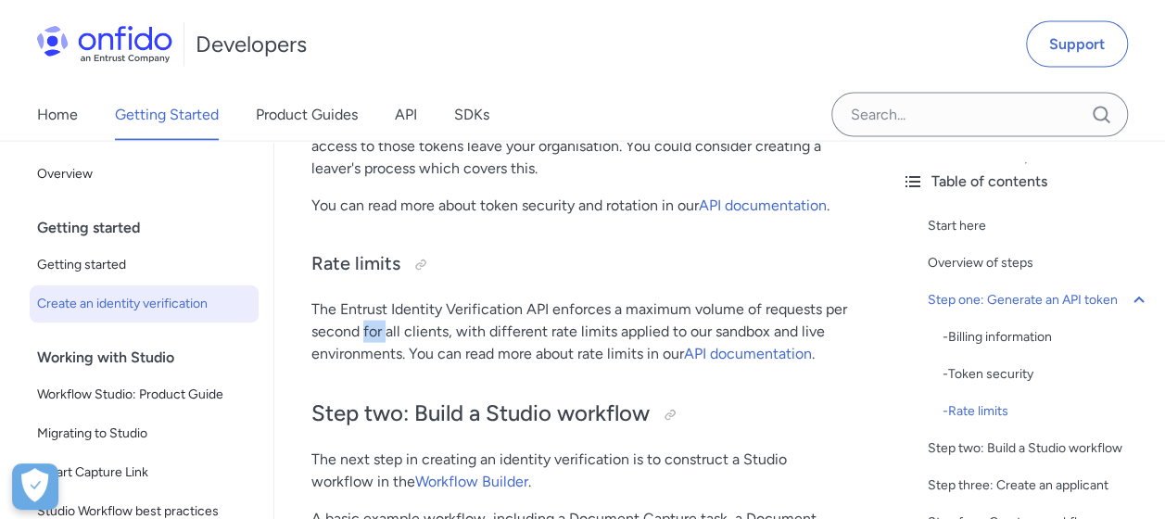
click at [380, 335] on p "The Entrust Identity Verification API enforces a maximum volume of requests per…" at bounding box center [580, 331] width 538 height 67
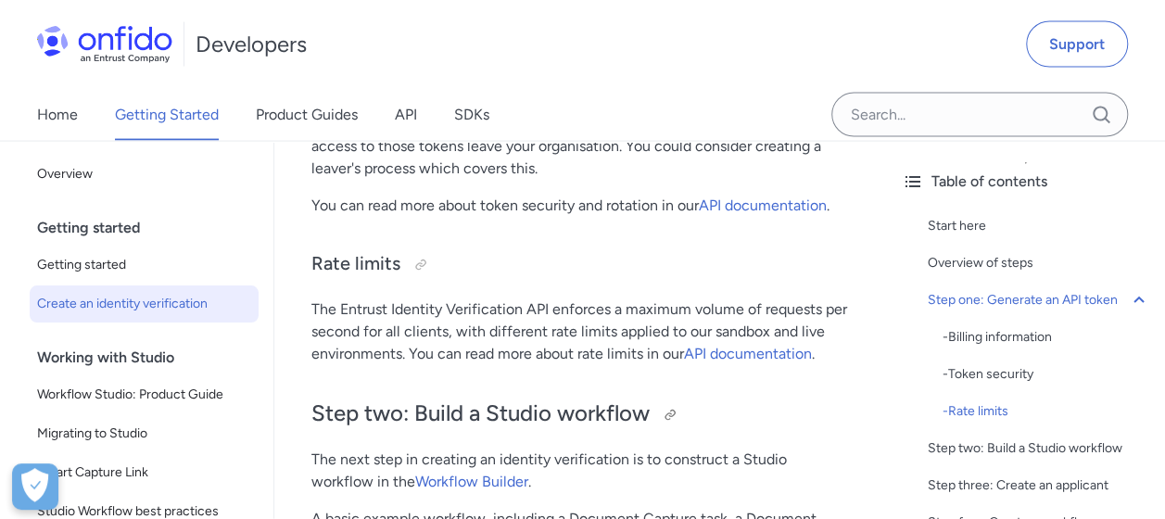
click at [813, 399] on h2 "Step two: Build a Studio workflow" at bounding box center [580, 415] width 538 height 32
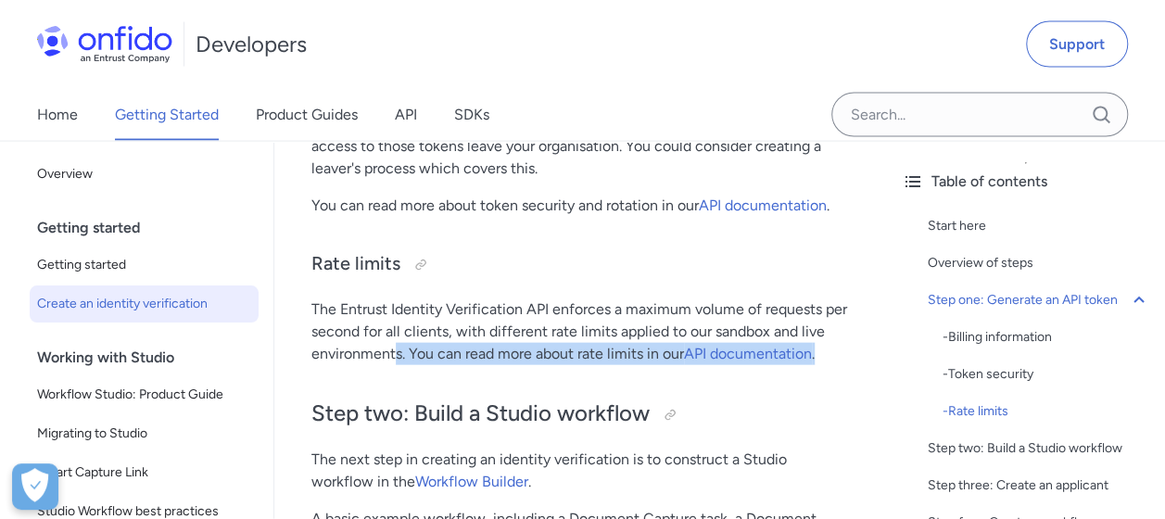
click at [841, 350] on p "The Entrust Identity Verification API enforces a maximum volume of requests per…" at bounding box center [580, 331] width 538 height 67
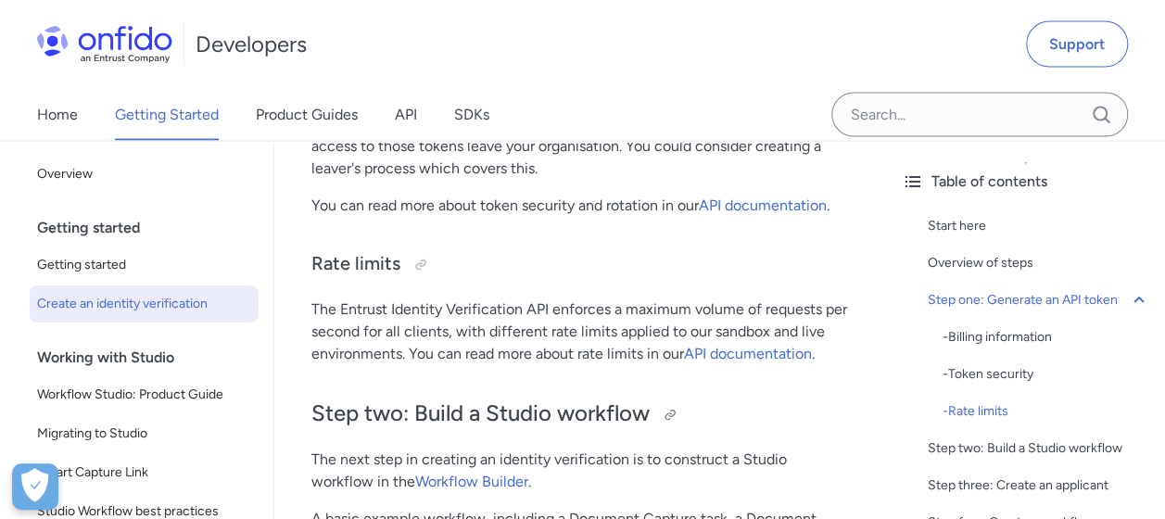
click at [792, 399] on h2 "Step two: Build a Studio workflow" at bounding box center [580, 415] width 538 height 32
click at [327, 406] on h2 "Step two: Build a Studio workflow" at bounding box center [580, 415] width 538 height 32
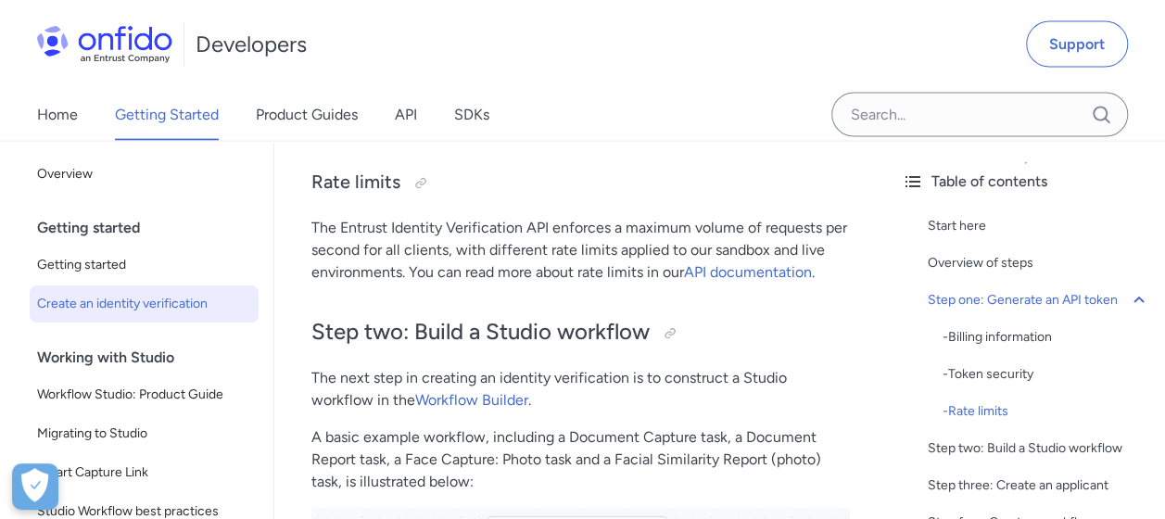
scroll to position [2039, 0]
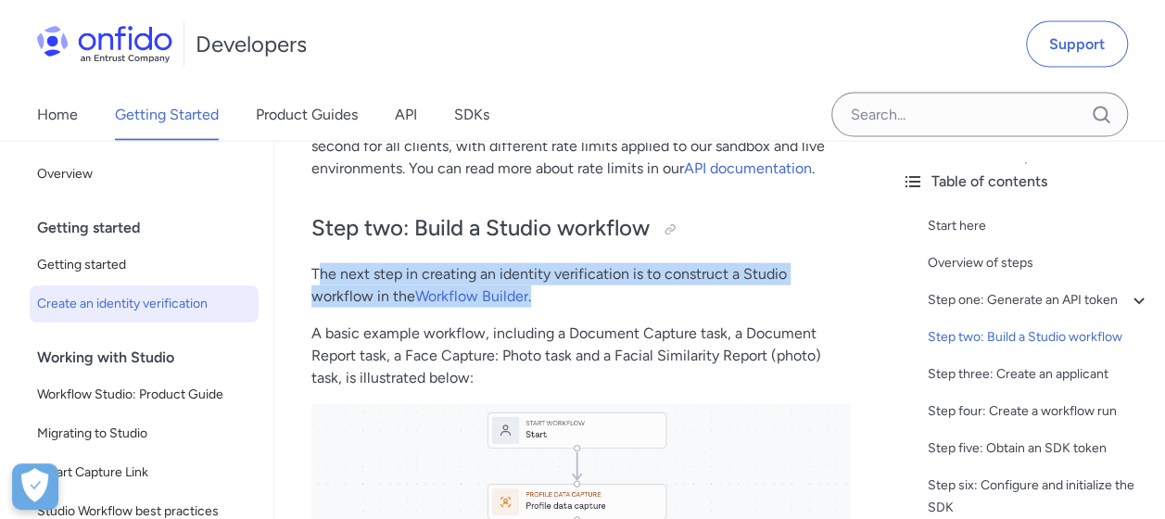
click at [802, 292] on p "The next step in creating an identity verification is to construct a Studio wor…" at bounding box center [580, 285] width 538 height 44
click at [663, 299] on p "The next step in creating an identity verification is to construct a Studio wor…" at bounding box center [580, 285] width 538 height 44
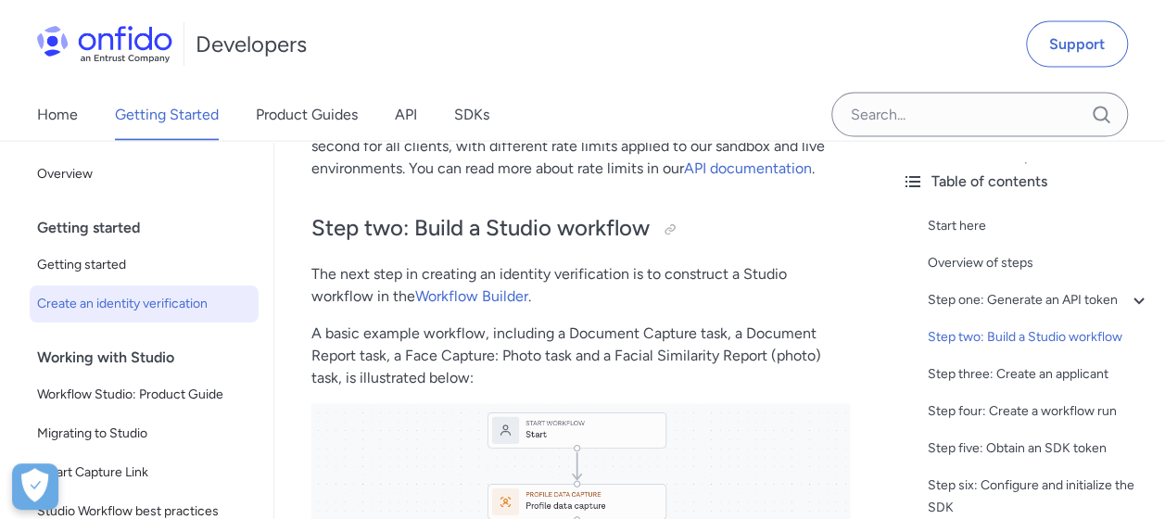
click at [645, 324] on p "A basic example workflow, including a Document Capture task, a Document Report …" at bounding box center [580, 356] width 538 height 67
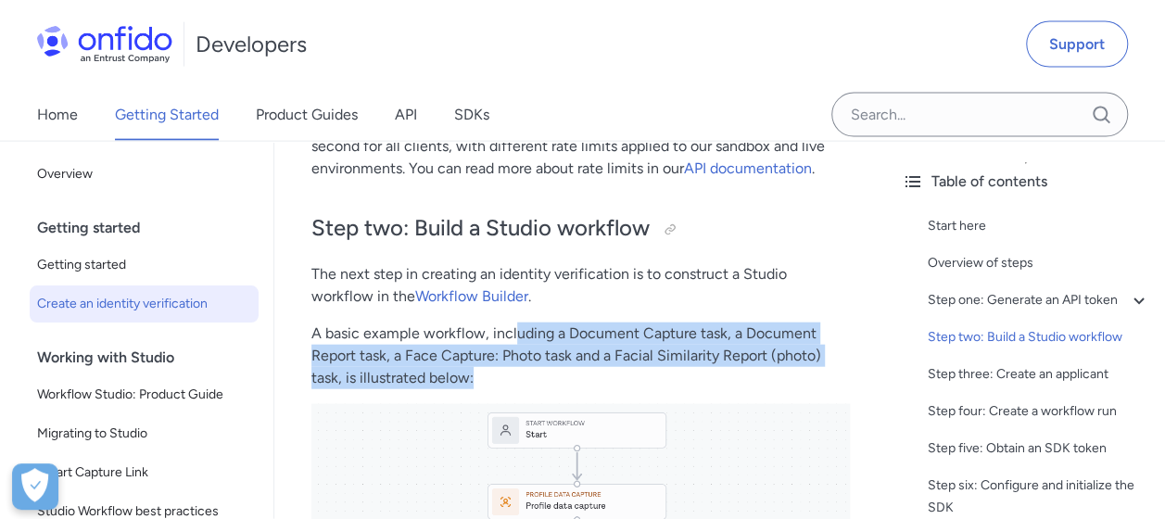
drag, startPoint x: 512, startPoint y: 329, endPoint x: 815, endPoint y: 382, distance: 306.7
click at [815, 382] on p "A basic example workflow, including a Document Capture task, a Document Report …" at bounding box center [580, 356] width 538 height 67
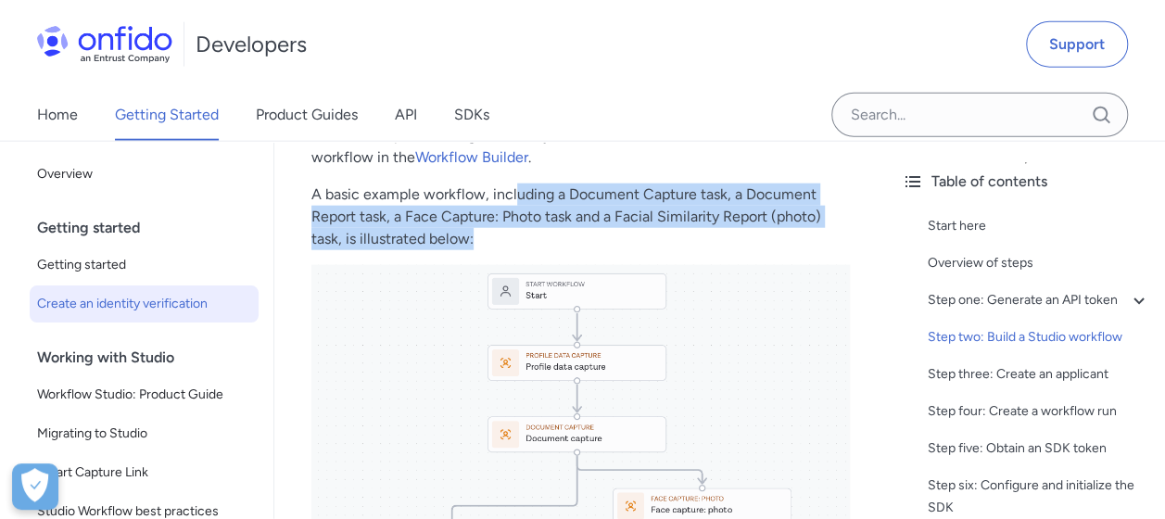
scroll to position [2132, 0]
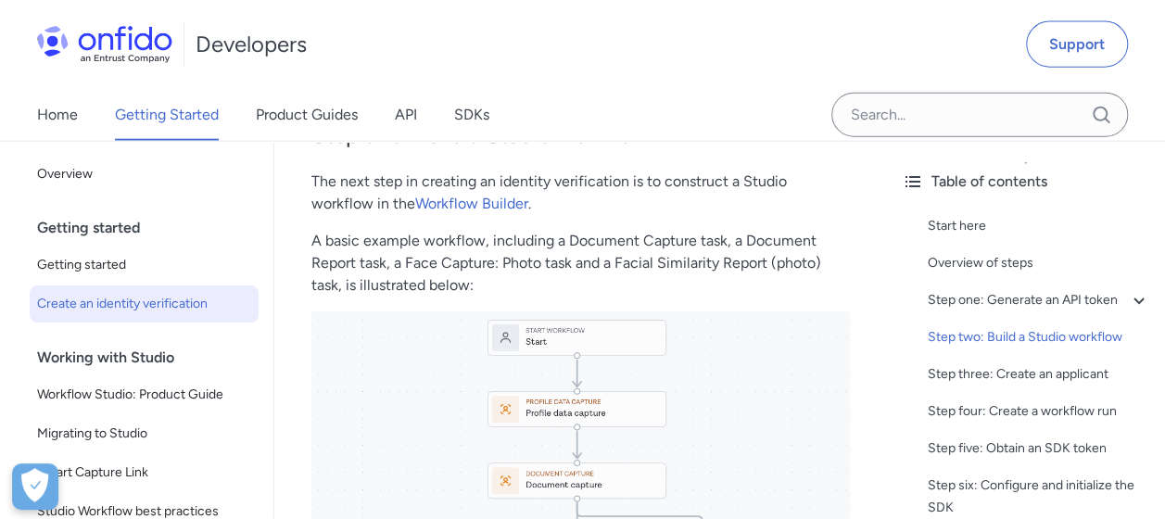
click at [410, 236] on p "A basic example workflow, including a Document Capture task, a Document Report …" at bounding box center [580, 263] width 538 height 67
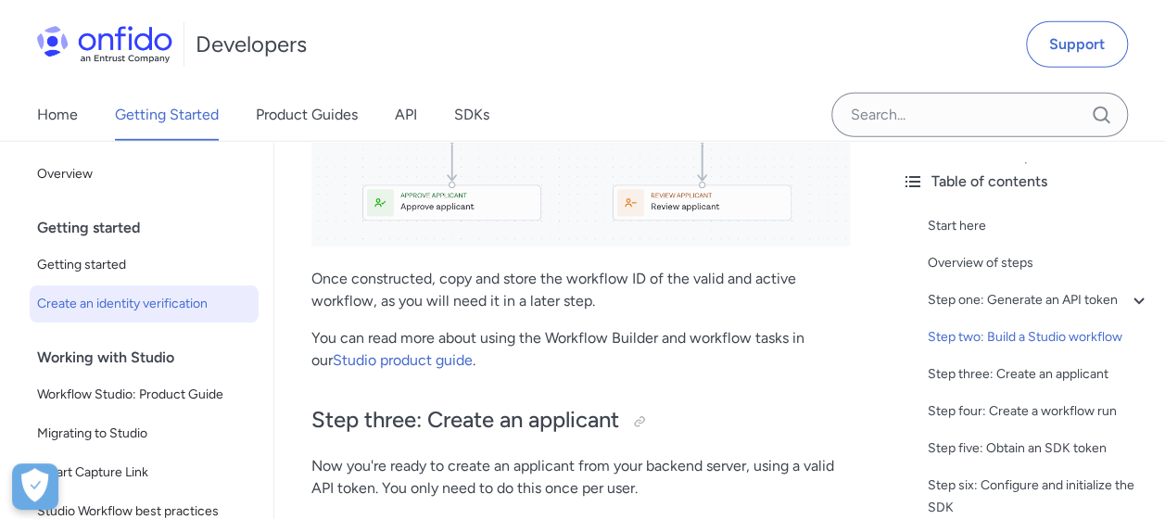
scroll to position [2780, 0]
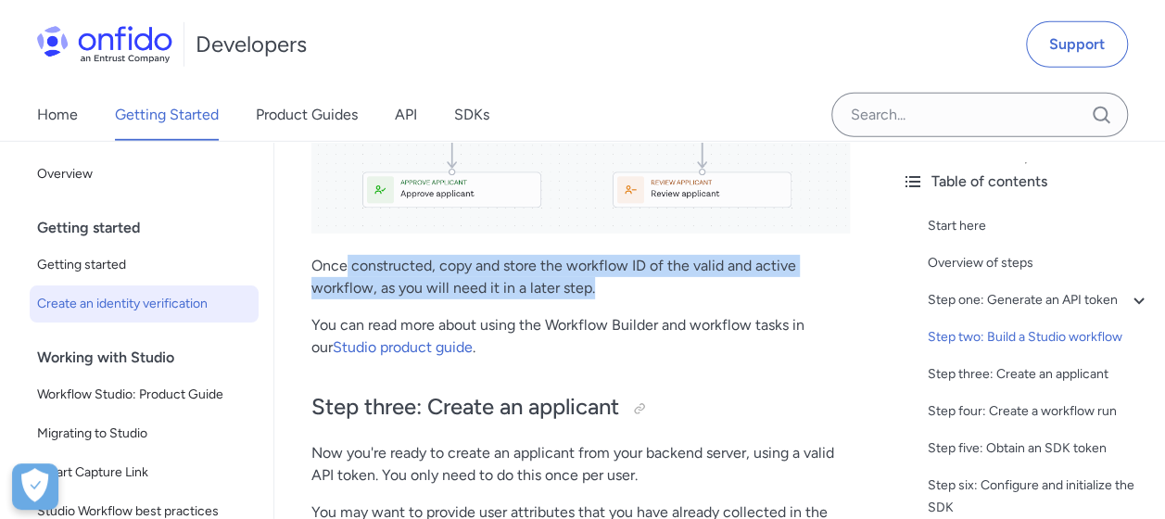
drag, startPoint x: 348, startPoint y: 259, endPoint x: 736, endPoint y: 300, distance: 389.5
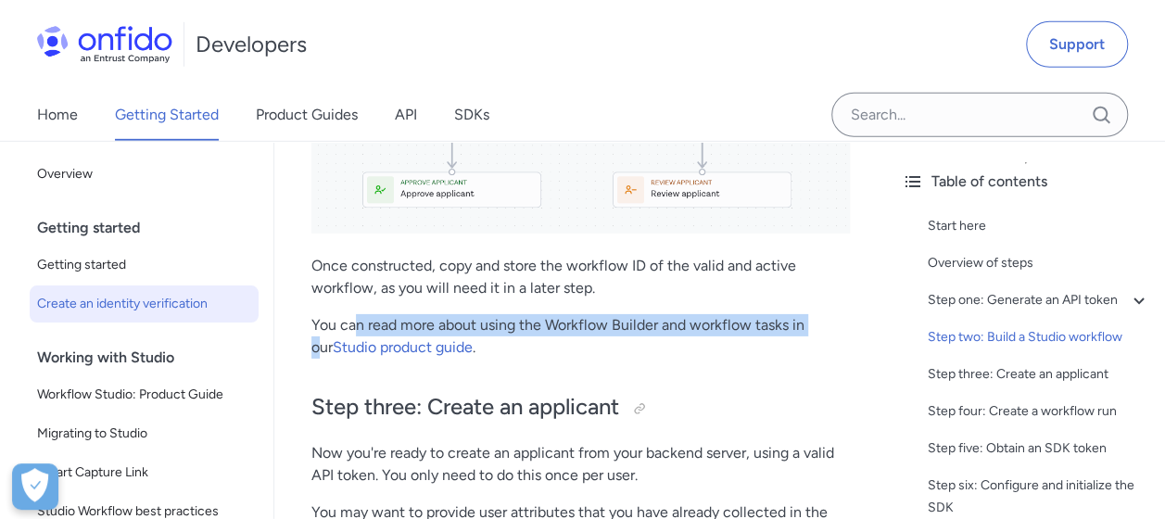
drag, startPoint x: 355, startPoint y: 322, endPoint x: 816, endPoint y: 324, distance: 460.6
click at [816, 324] on p "You can read more about using the Workflow Builder and workflow tasks in our St…" at bounding box center [580, 336] width 538 height 44
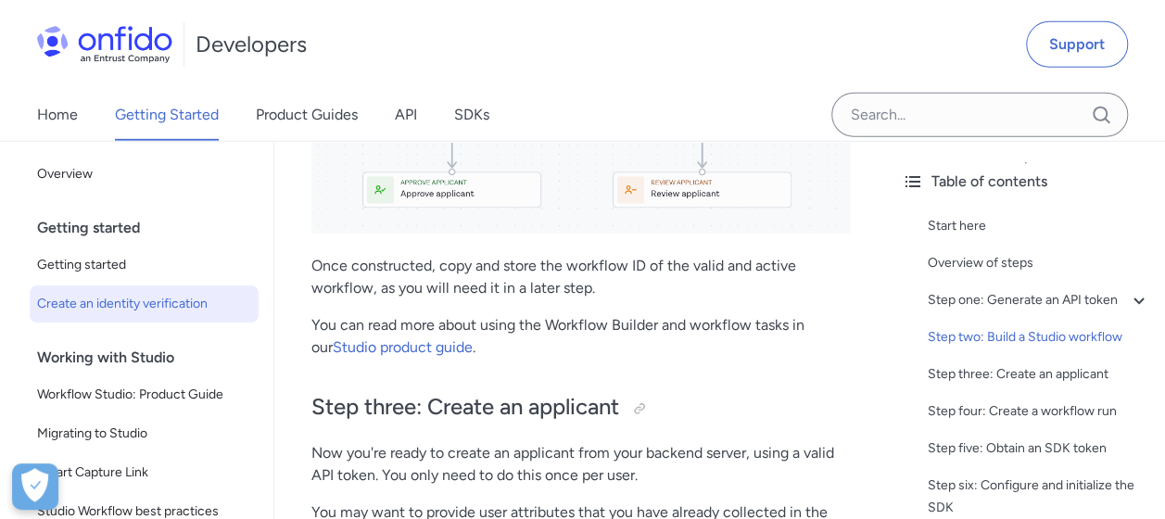
drag, startPoint x: 816, startPoint y: 324, endPoint x: 746, endPoint y: 380, distance: 89.0
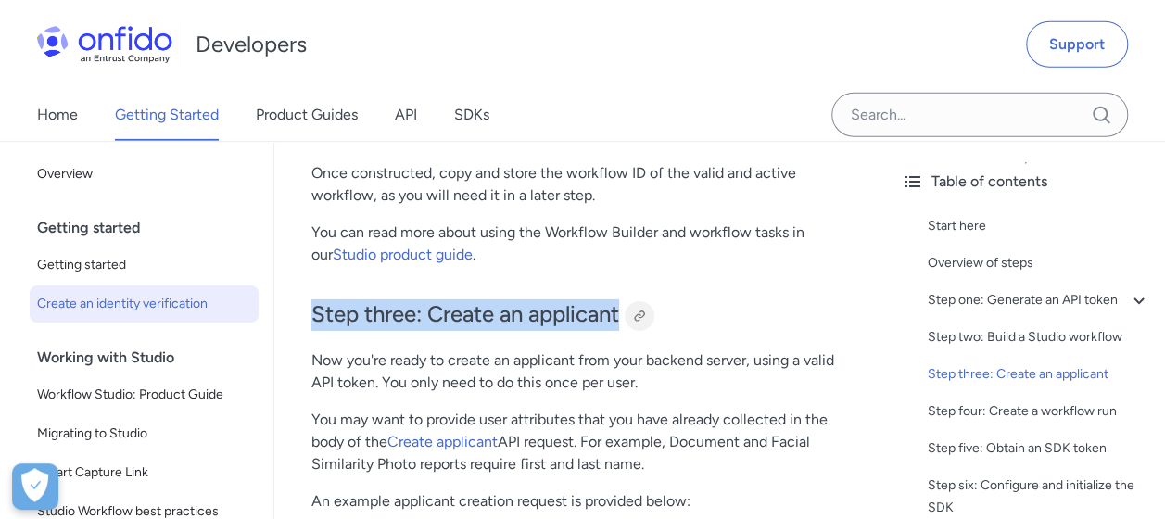
drag, startPoint x: 310, startPoint y: 313, endPoint x: 635, endPoint y: 311, distance: 325.3
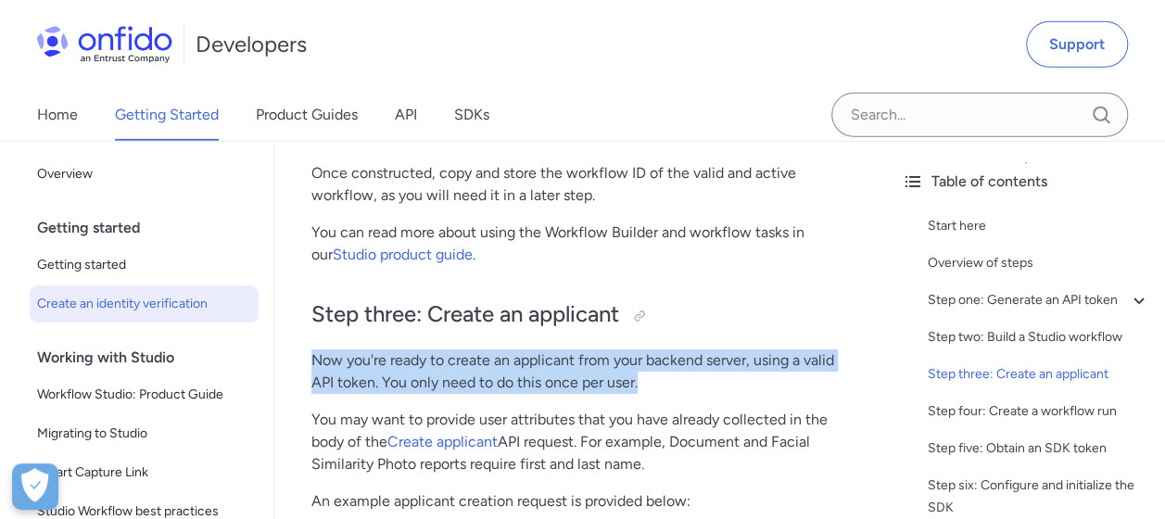
drag, startPoint x: 300, startPoint y: 356, endPoint x: 838, endPoint y: 379, distance: 538.0
click at [500, 380] on p "Now you're ready to create an applicant from your backend server, using a valid…" at bounding box center [580, 371] width 538 height 44
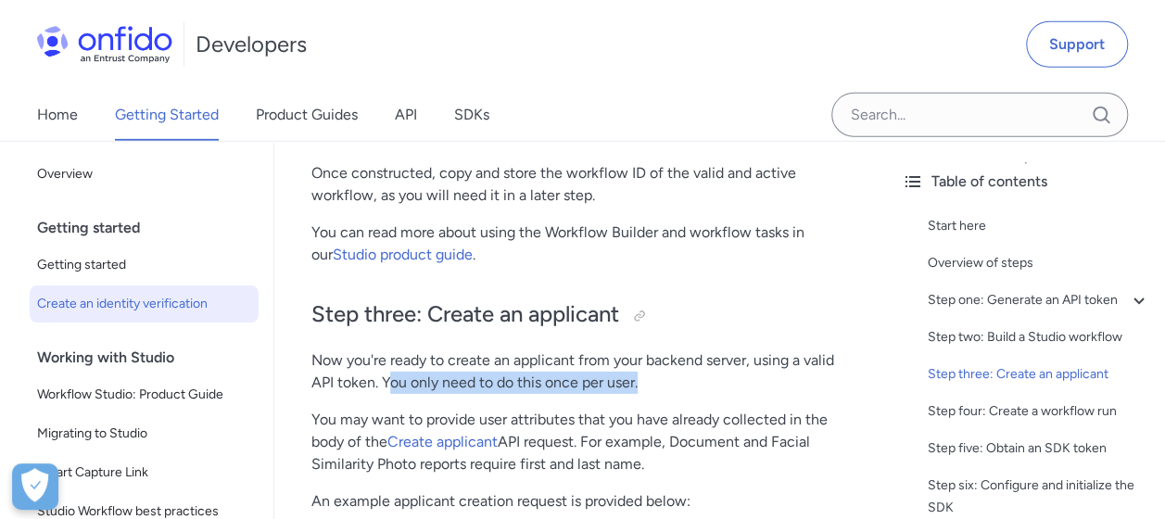
drag, startPoint x: 386, startPoint y: 382, endPoint x: 651, endPoint y: 391, distance: 264.3
click at [651, 391] on p "Now you're ready to create an applicant from your backend server, using a valid…" at bounding box center [580, 371] width 538 height 44
drag, startPoint x: 651, startPoint y: 391, endPoint x: 731, endPoint y: 392, distance: 80.6
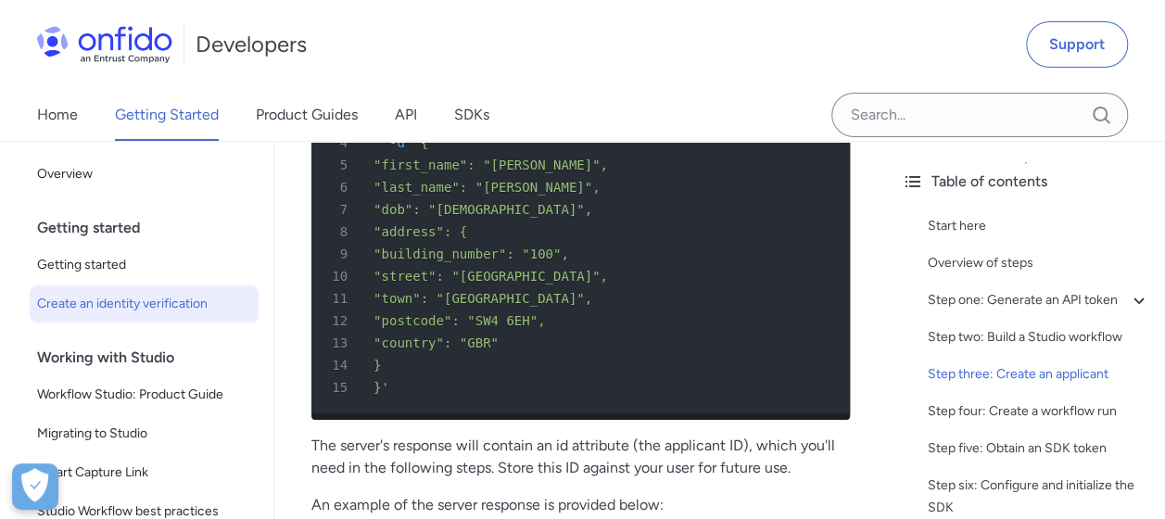
scroll to position [3522, 0]
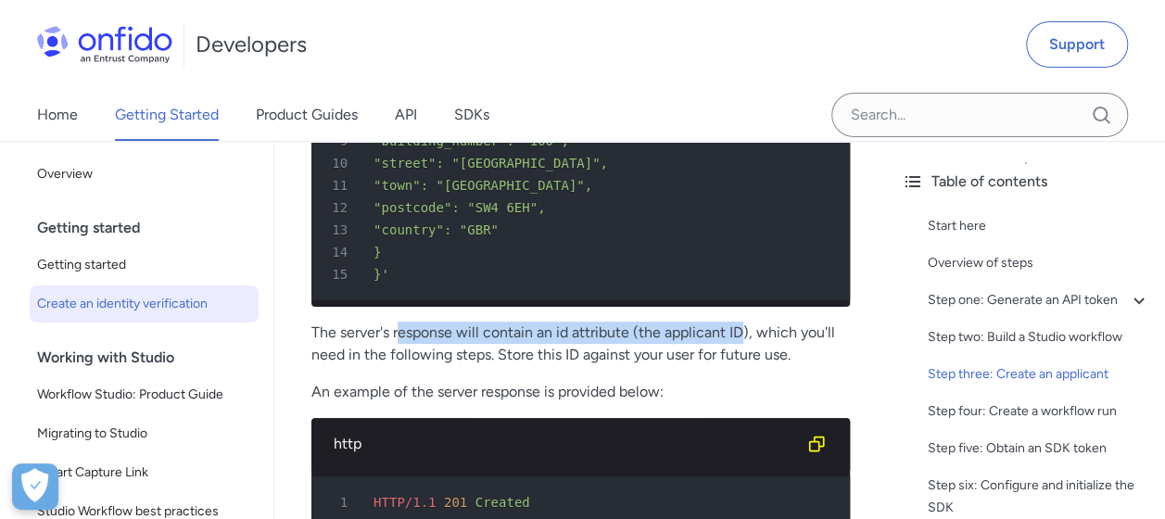
drag, startPoint x: 402, startPoint y: 348, endPoint x: 743, endPoint y: 355, distance: 341.1
click at [743, 355] on p "The server's response will contain an id attribute (the applicant ID), which yo…" at bounding box center [580, 344] width 538 height 44
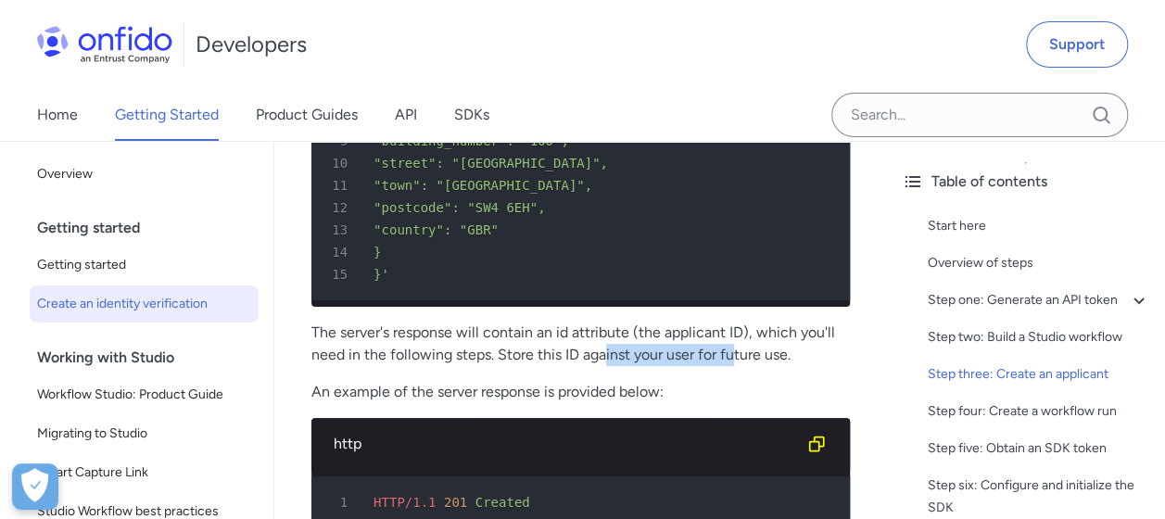
drag, startPoint x: 743, startPoint y: 355, endPoint x: 736, endPoint y: 380, distance: 26.1
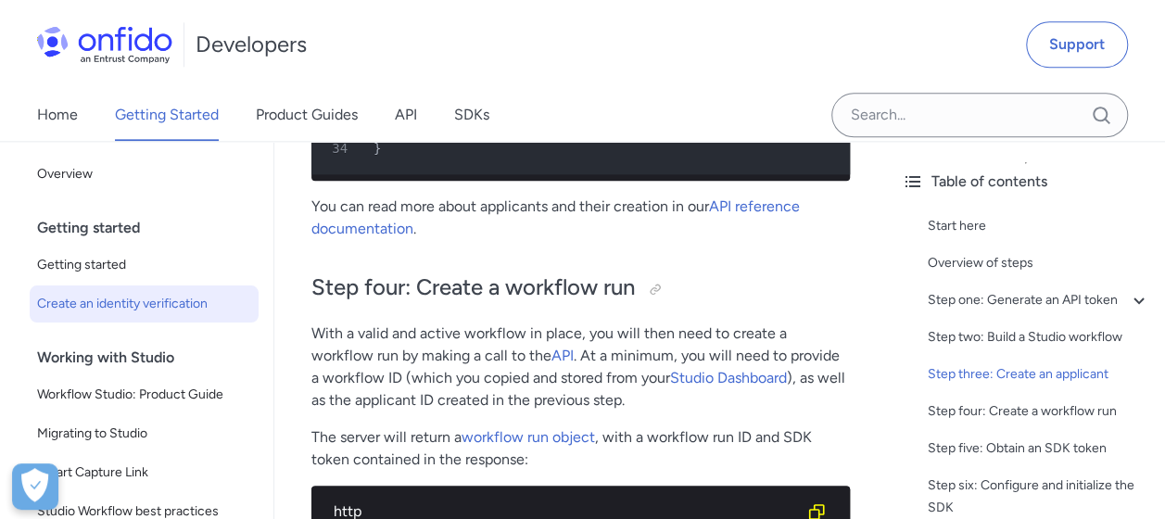
scroll to position [4726, 0]
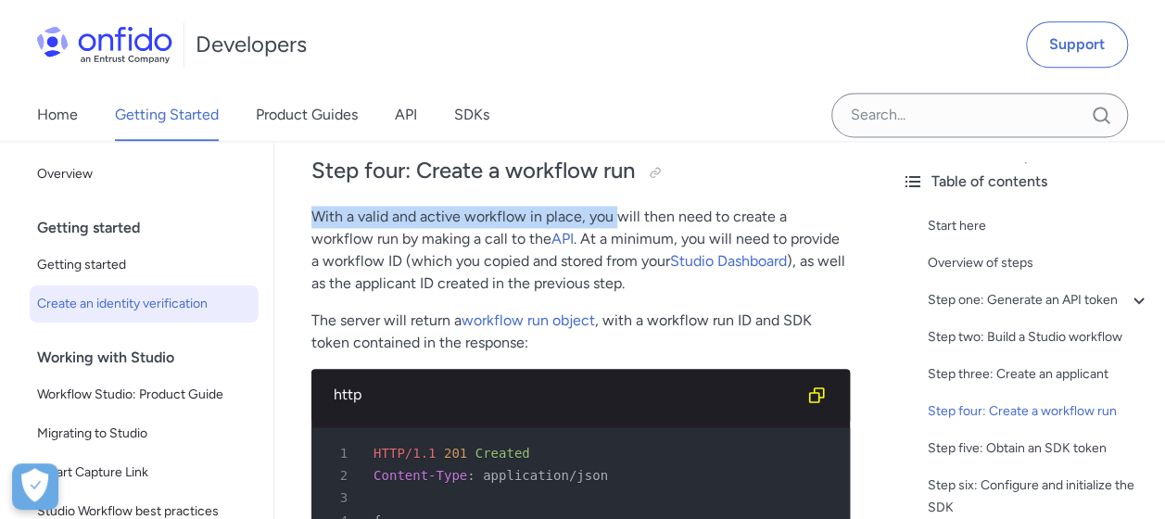
drag, startPoint x: 316, startPoint y: 241, endPoint x: 616, endPoint y: 252, distance: 300.5
click at [616, 252] on p "With a valid and active workflow in place, you will then need to create a workf…" at bounding box center [580, 250] width 538 height 89
drag, startPoint x: 616, startPoint y: 252, endPoint x: 643, endPoint y: 347, distance: 98.3
click at [643, 347] on p "The server will return a workflow run object , with a workflow run ID and SDK t…" at bounding box center [580, 332] width 538 height 44
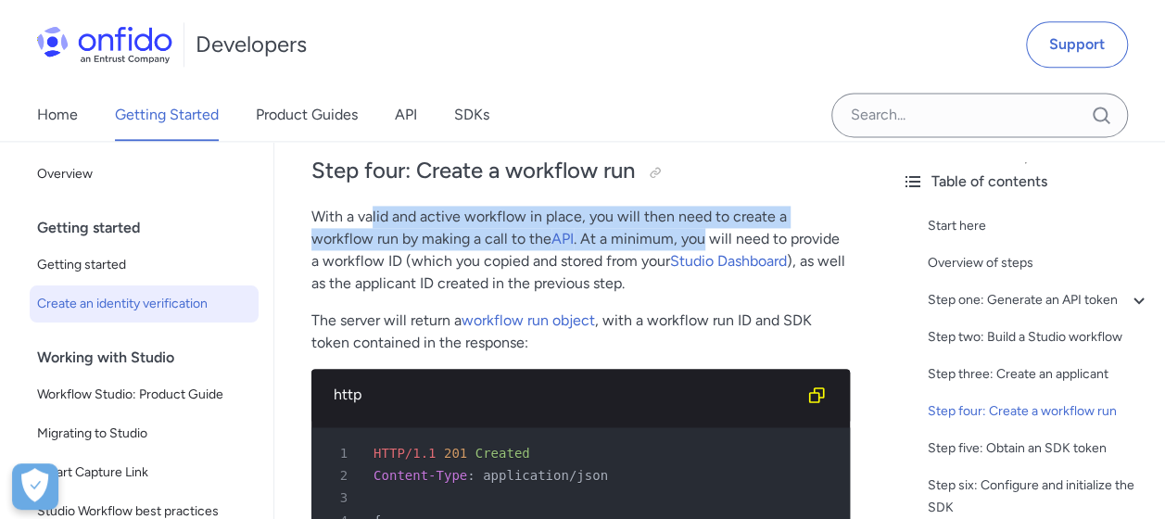
drag, startPoint x: 369, startPoint y: 239, endPoint x: 639, endPoint y: 263, distance: 271.7
click at [639, 263] on p "With a valid and active workflow in place, you will then need to create a workf…" at bounding box center [580, 250] width 538 height 89
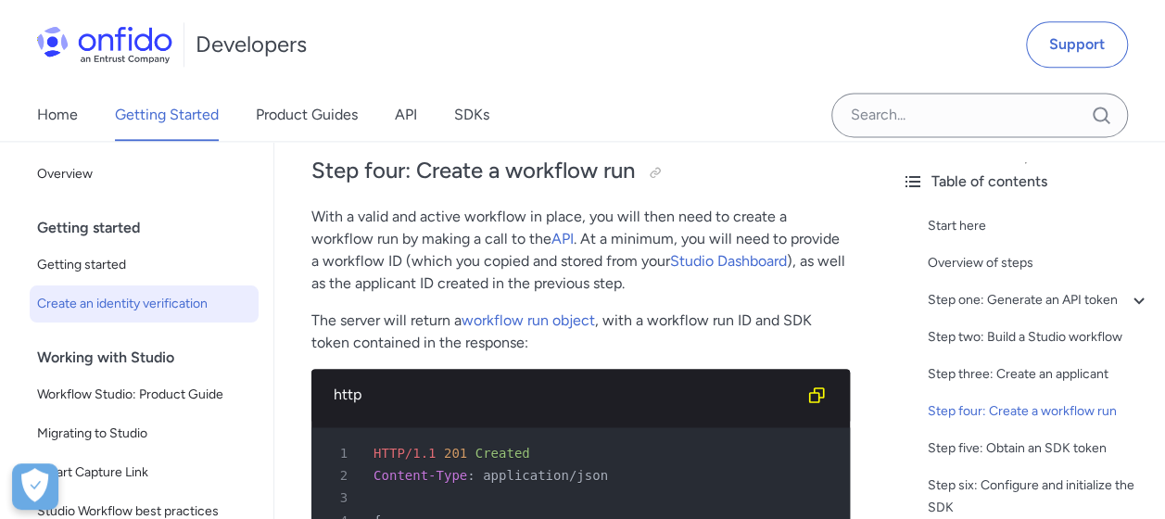
drag, startPoint x: 639, startPoint y: 263, endPoint x: 685, endPoint y: 311, distance: 66.2
click at [685, 295] on p "With a valid and active workflow in place, you will then need to create a workf…" at bounding box center [580, 250] width 538 height 89
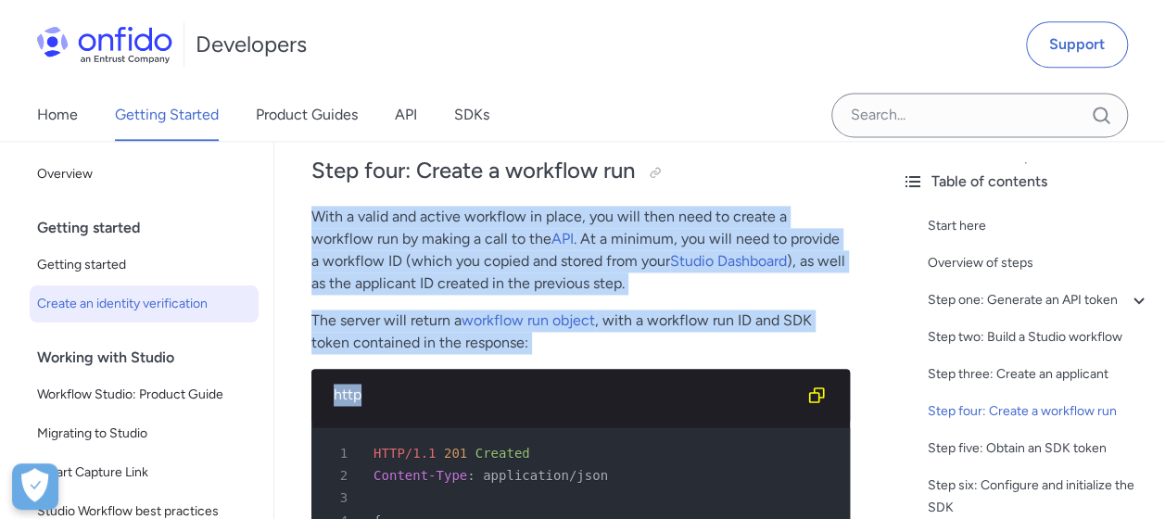
drag, startPoint x: 310, startPoint y: 242, endPoint x: 582, endPoint y: 390, distance: 309.4
drag, startPoint x: 582, startPoint y: 390, endPoint x: 610, endPoint y: 378, distance: 30.3
click at [610, 354] on p "The server will return a workflow run object , with a workflow run ID and SDK t…" at bounding box center [580, 332] width 538 height 44
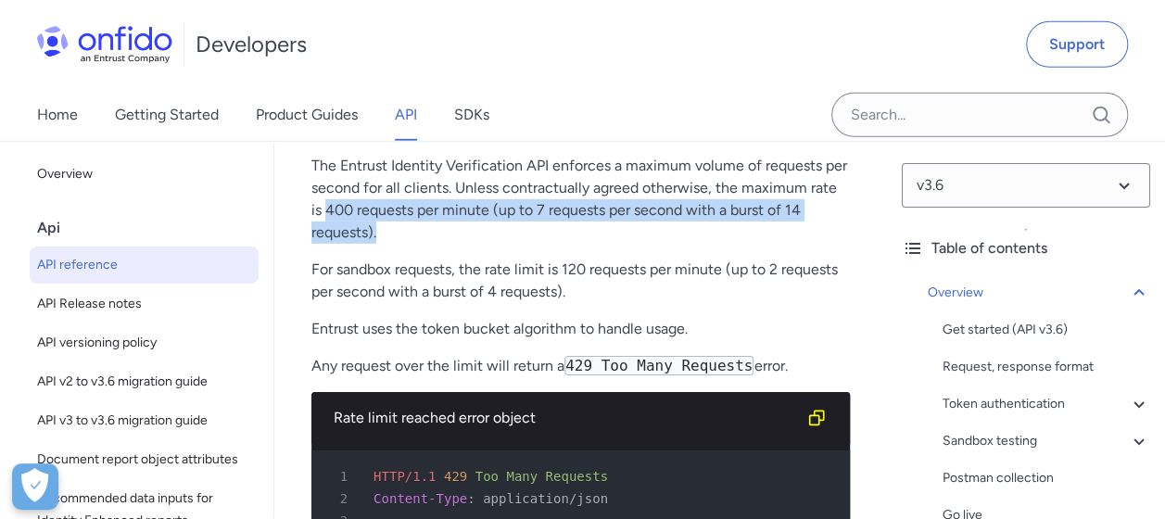
drag, startPoint x: 311, startPoint y: 305, endPoint x: 806, endPoint y: 331, distance: 495.6
click at [806, 244] on p "The Entrust Identity Verification API enforces a maximum volume of requests per…" at bounding box center [580, 199] width 538 height 89
drag, startPoint x: 806, startPoint y: 331, endPoint x: 689, endPoint y: 340, distance: 118.1
click at [689, 340] on div "Rate limits The Entrust Identity Verification API enforces a maximum volume of …" at bounding box center [580, 239] width 538 height 306
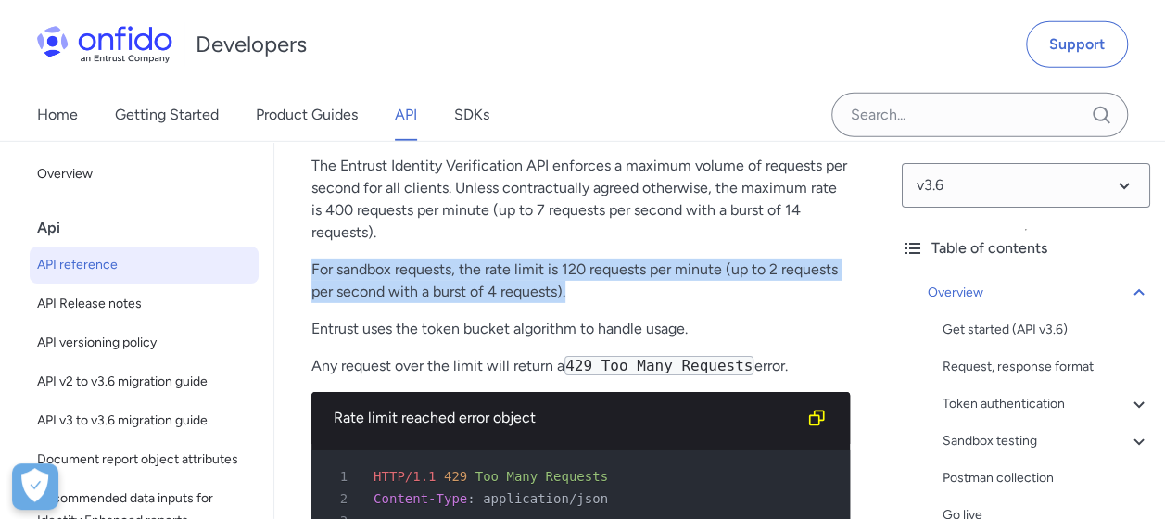
drag, startPoint x: 305, startPoint y: 361, endPoint x: 697, endPoint y: 386, distance: 392.8
drag, startPoint x: 697, startPoint y: 386, endPoint x: 709, endPoint y: 394, distance: 14.1
click at [709, 303] on p "For sandbox requests, the rate limit is 120 requests per minute (up to 2 reques…" at bounding box center [580, 281] width 538 height 44
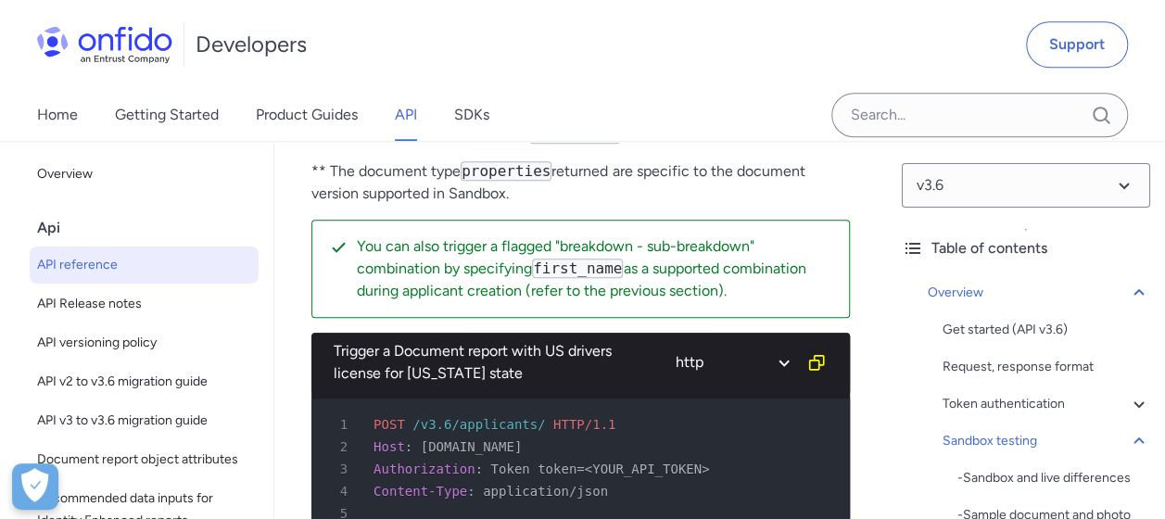
scroll to position [7590, 0]
